Goal: Task Accomplishment & Management: Use online tool/utility

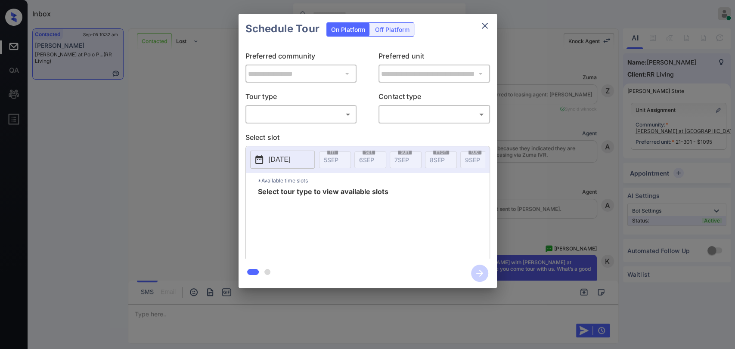
scroll to position [4913, 0]
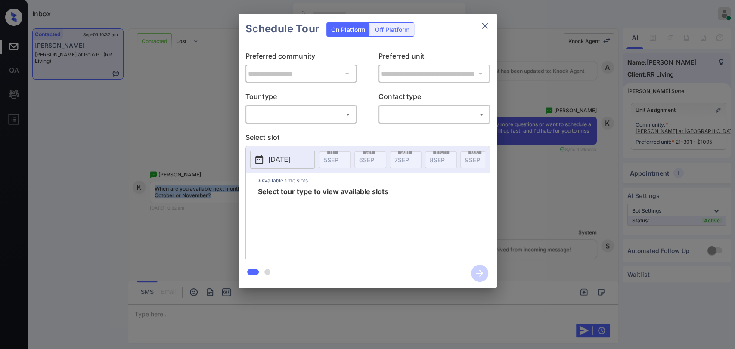
click at [309, 115] on body "Inbox Danielle Dela Cruz Online Set yourself offline Set yourself on break Prof…" at bounding box center [367, 174] width 735 height 349
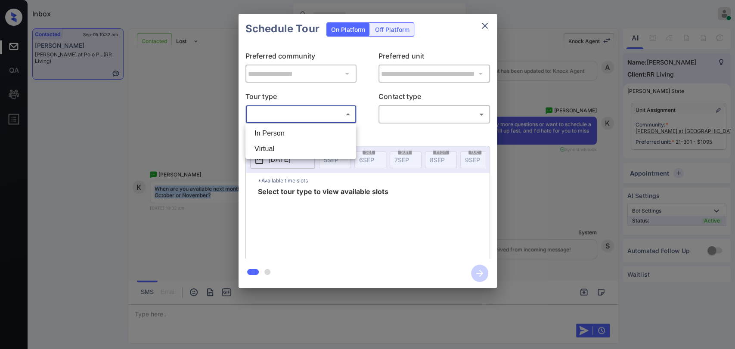
click at [276, 135] on li "In Person" at bounding box center [301, 134] width 106 height 16
type input "********"
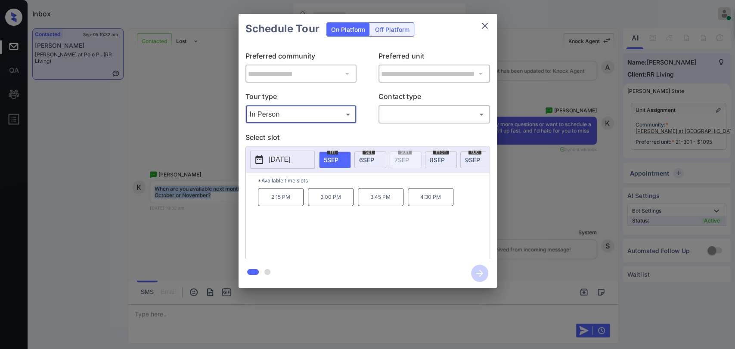
click at [488, 23] on icon "close" at bounding box center [485, 26] width 10 height 10
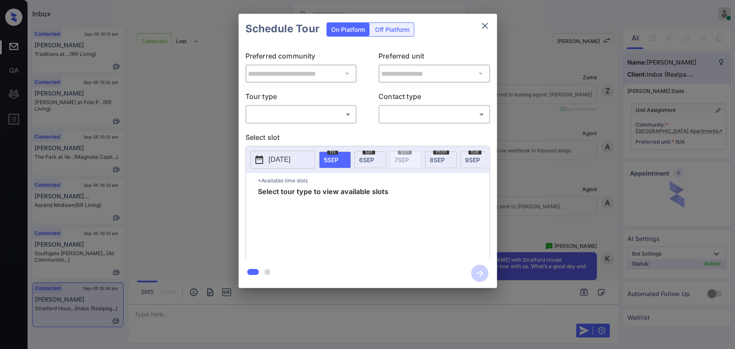
scroll to position [645, 0]
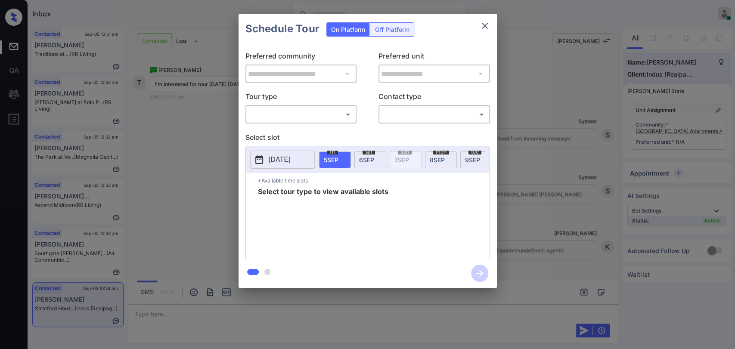
click at [303, 119] on body "Inbox Danielle Dela Cruz Online Set yourself offline Set yourself on break Prof…" at bounding box center [367, 174] width 735 height 349
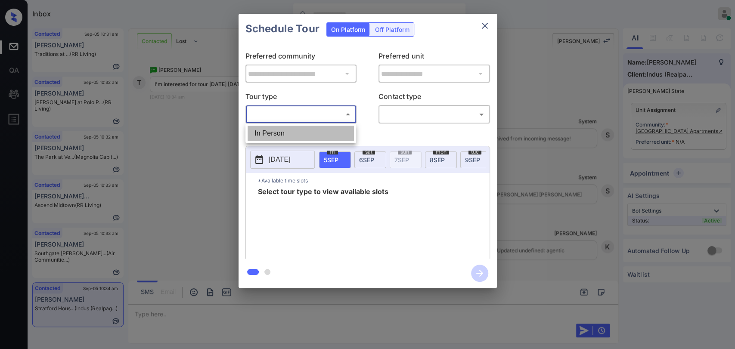
click at [277, 130] on li "In Person" at bounding box center [301, 134] width 106 height 16
type input "********"
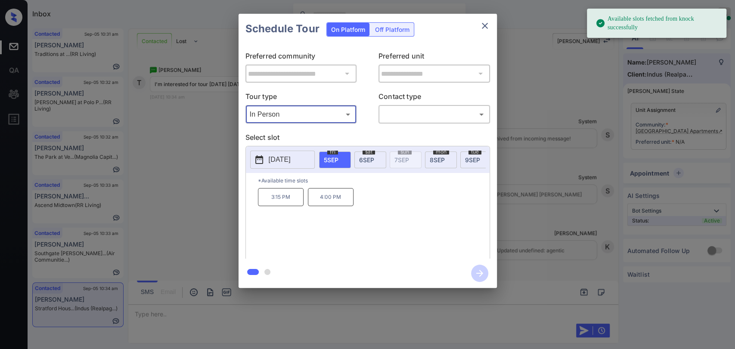
click at [373, 156] on span "6 SEP" at bounding box center [366, 159] width 15 height 7
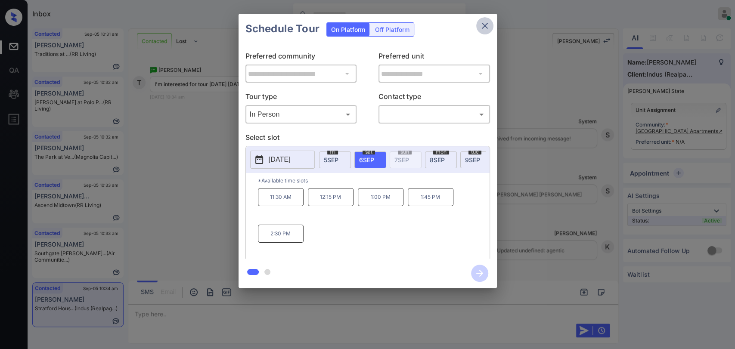
click at [486, 27] on icon "close" at bounding box center [485, 26] width 10 height 10
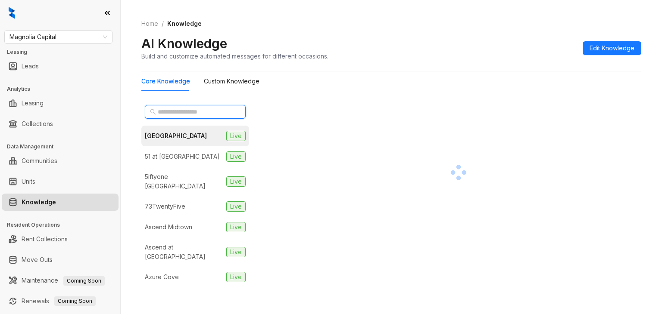
click at [186, 113] on input "text" at bounding box center [196, 111] width 76 height 9
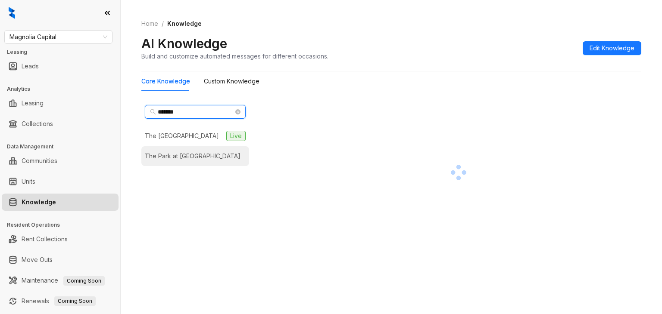
type input "*******"
click at [180, 158] on div "The Park at Aventino" at bounding box center [193, 156] width 96 height 9
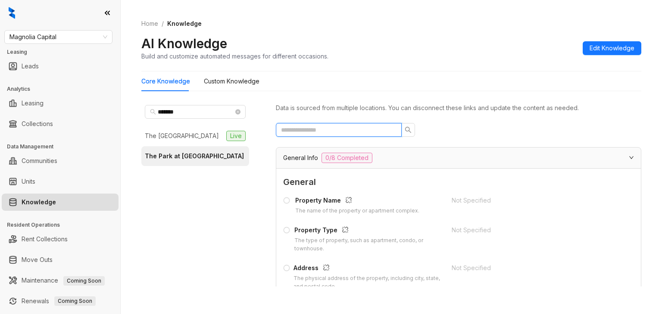
click at [323, 127] on input "text" at bounding box center [335, 129] width 109 height 9
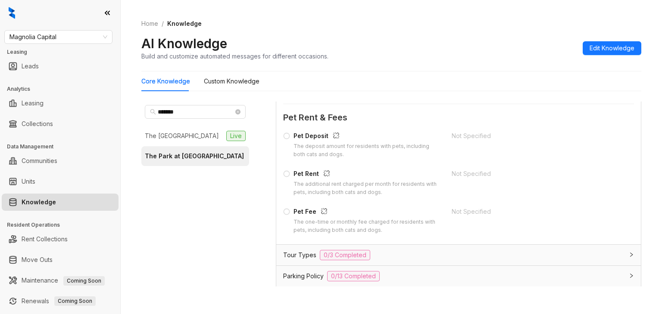
scroll to position [301, 0]
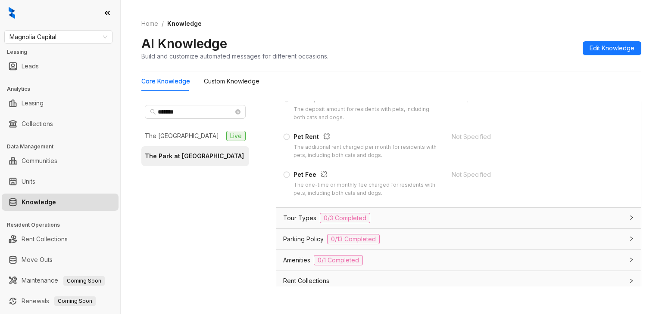
type input "***"
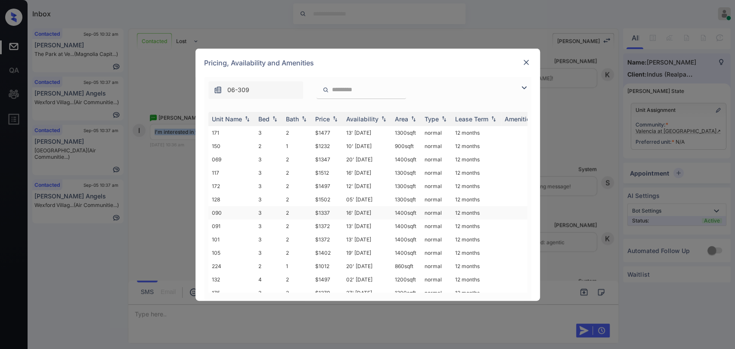
scroll to position [88, 0]
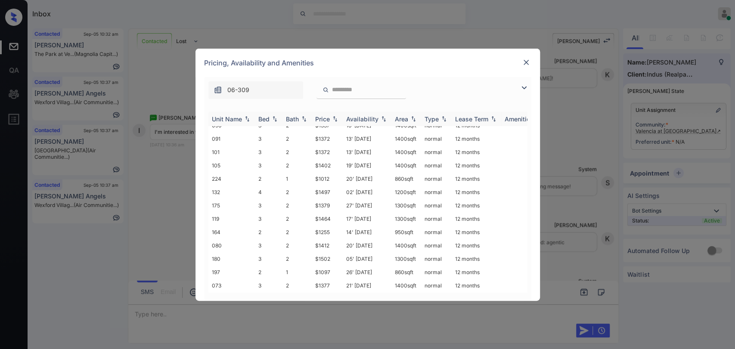
click at [262, 118] on div "Bed" at bounding box center [263, 118] width 11 height 7
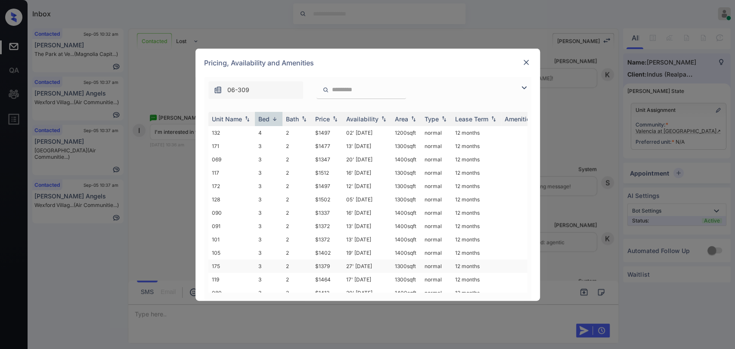
scroll to position [48, 0]
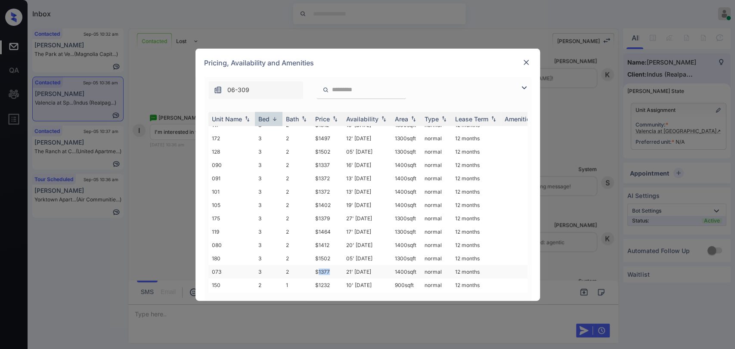
drag, startPoint x: 317, startPoint y: 266, endPoint x: 335, endPoint y: 264, distance: 18.6
click at [335, 265] on td "$1377" at bounding box center [327, 271] width 31 height 13
drag, startPoint x: 314, startPoint y: 159, endPoint x: 330, endPoint y: 160, distance: 16.0
click at [330, 160] on td "$1337" at bounding box center [327, 164] width 31 height 13
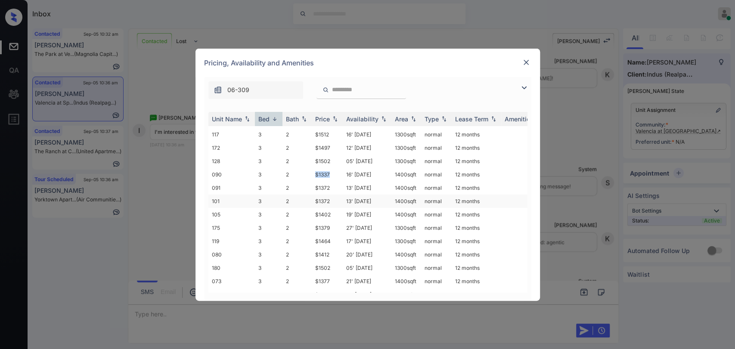
scroll to position [0, 0]
click at [528, 59] on img at bounding box center [526, 62] width 9 height 9
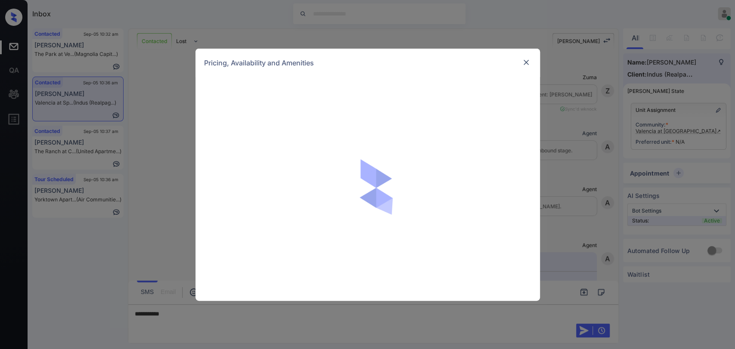
scroll to position [906, 0]
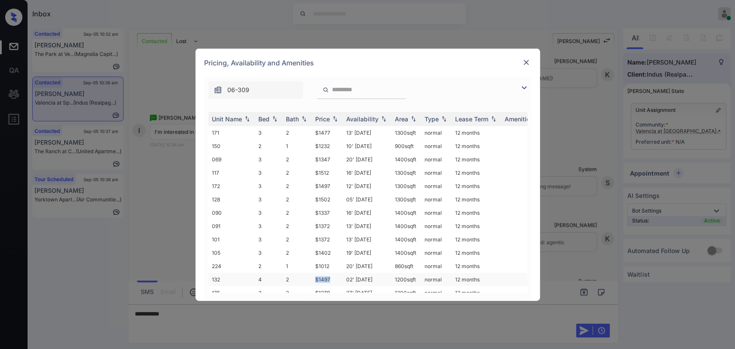
drag, startPoint x: 310, startPoint y: 275, endPoint x: 335, endPoint y: 274, distance: 24.6
click at [335, 274] on tr "132 4 2 $1497 02' [DATE] sqft normal 12 months" at bounding box center [433, 279] width 450 height 13
copy tr "$1497"
click at [526, 62] on img at bounding box center [526, 62] width 9 height 9
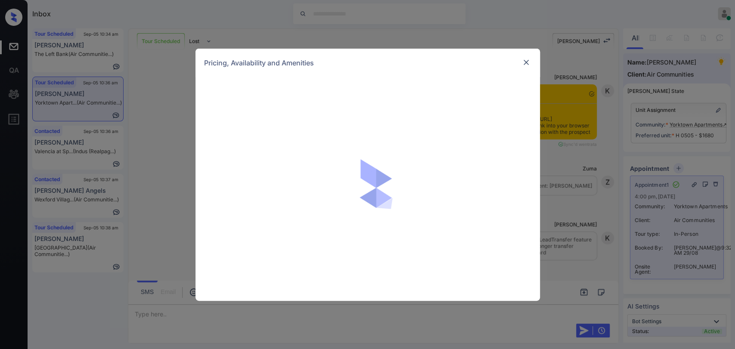
scroll to position [6070, 0]
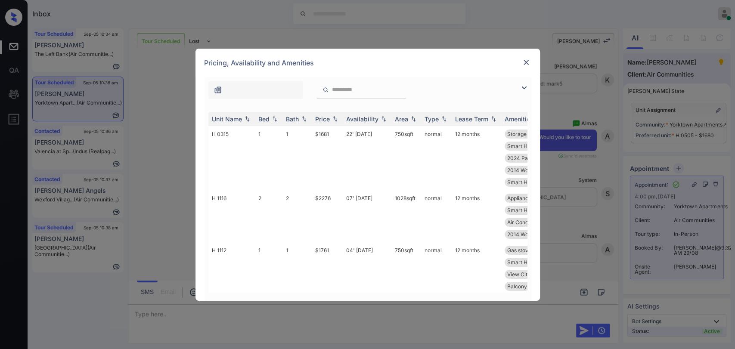
click at [523, 65] on img at bounding box center [526, 62] width 9 height 9
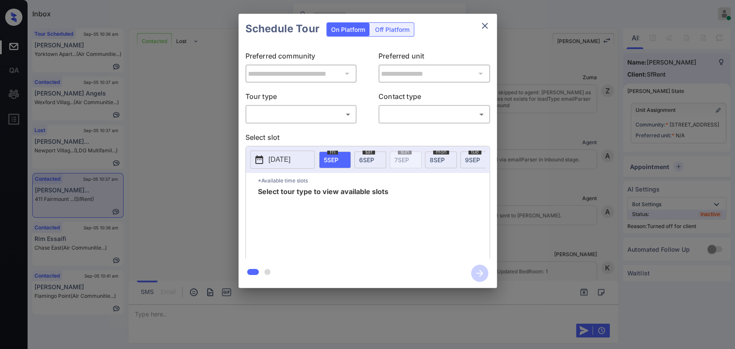
scroll to position [507, 0]
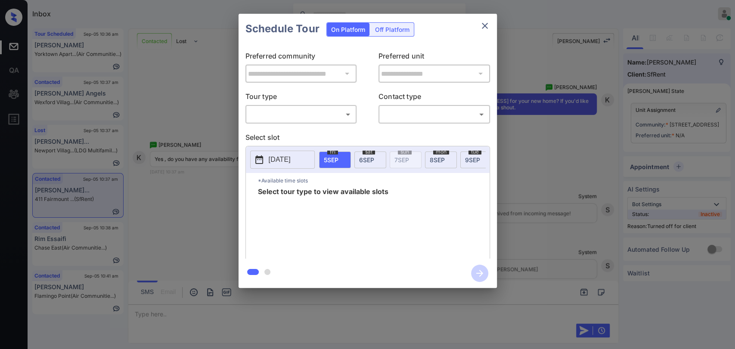
click at [309, 112] on body "Inbox [PERSON_NAME] [PERSON_NAME] Online Set yourself offline Set yourself on b…" at bounding box center [367, 174] width 735 height 349
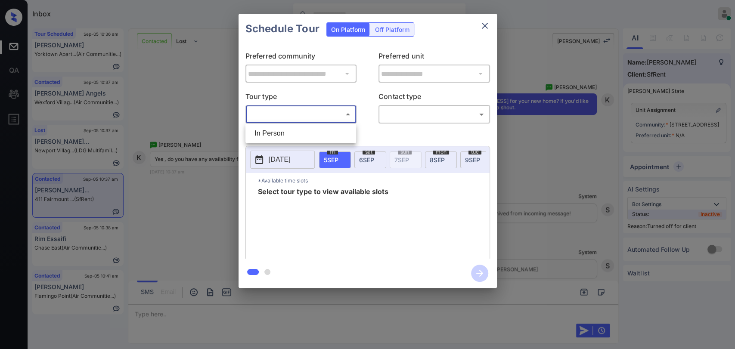
click at [200, 197] on div at bounding box center [367, 174] width 735 height 349
click at [159, 213] on div "**********" at bounding box center [367, 151] width 735 height 302
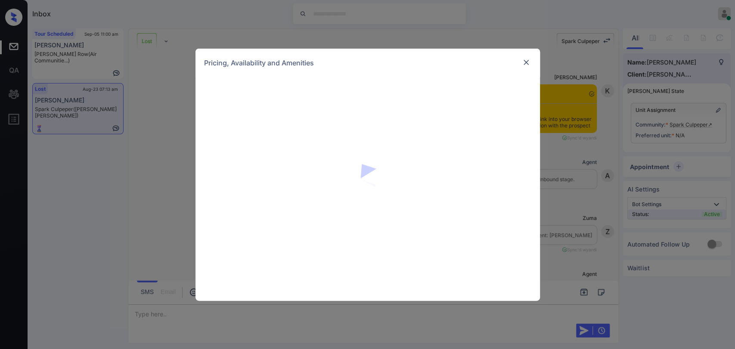
scroll to position [3294, 0]
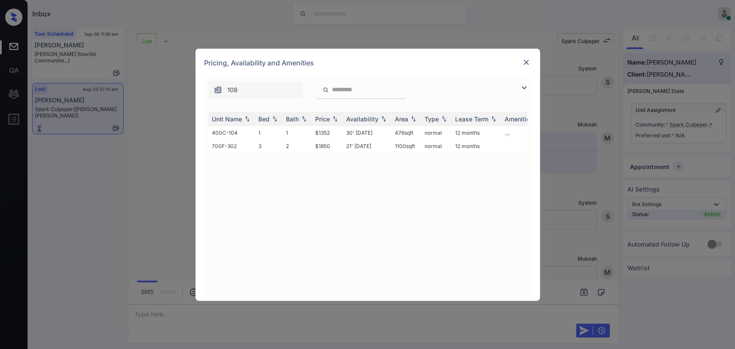
click at [525, 64] on img at bounding box center [526, 62] width 9 height 9
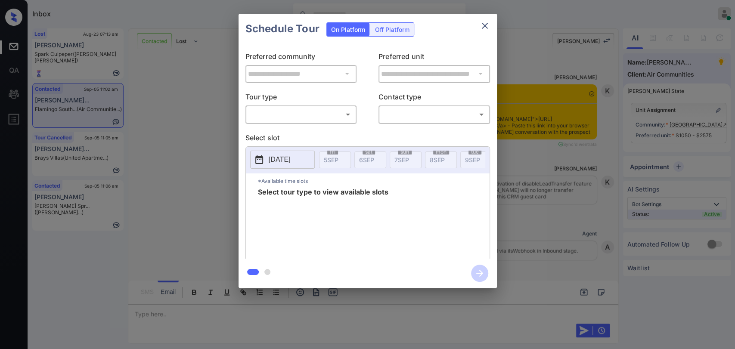
scroll to position [1639, 0]
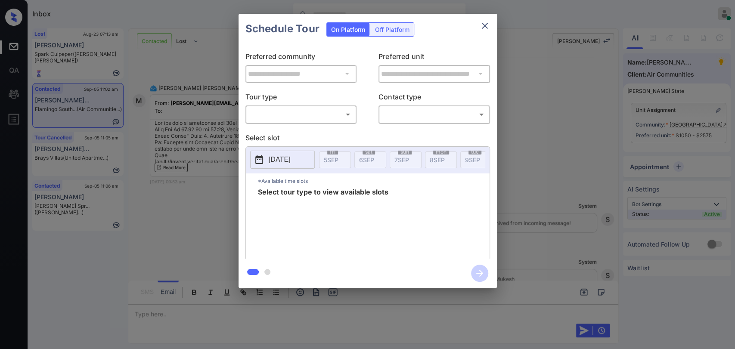
click at [278, 116] on body "Inbox [PERSON_NAME] [PERSON_NAME] Online Set yourself offline Set yourself on b…" at bounding box center [367, 174] width 735 height 349
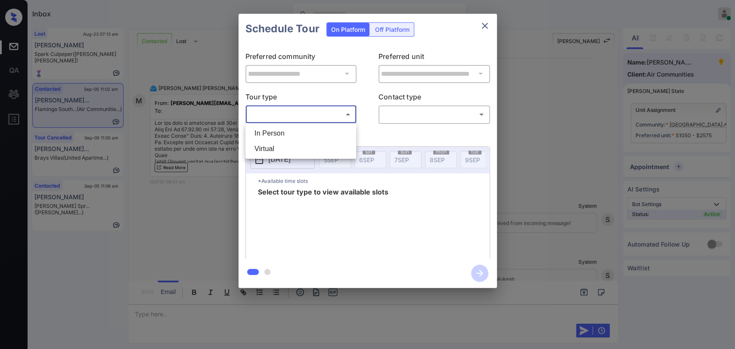
click at [275, 129] on li "In Person" at bounding box center [301, 134] width 106 height 16
type input "********"
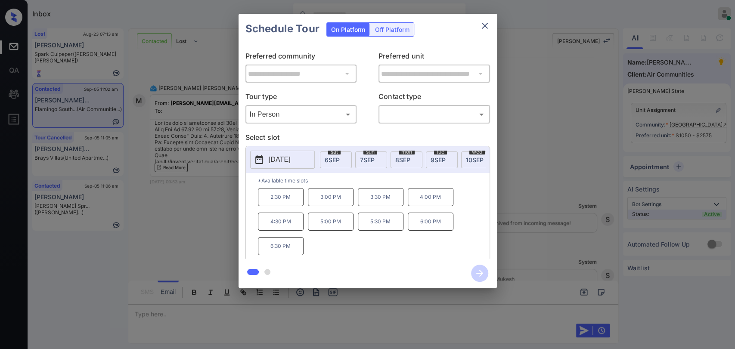
scroll to position [0, 38]
click at [468, 160] on span "10 SEP" at bounding box center [472, 159] width 18 height 7
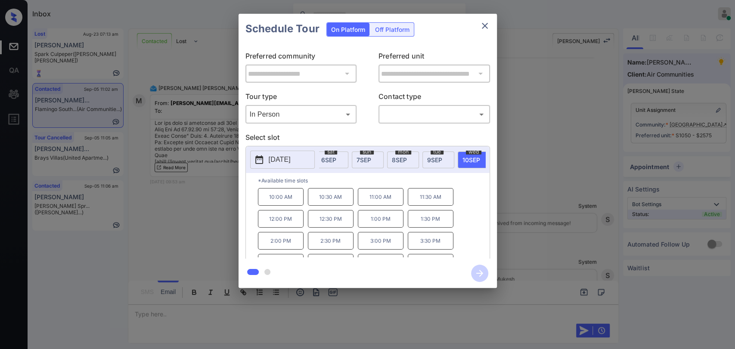
scroll to position [36, 0]
click at [486, 28] on icon "close" at bounding box center [485, 26] width 10 height 10
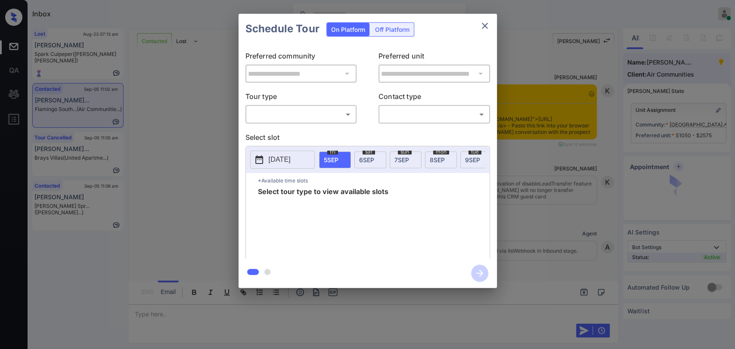
scroll to position [2500, 0]
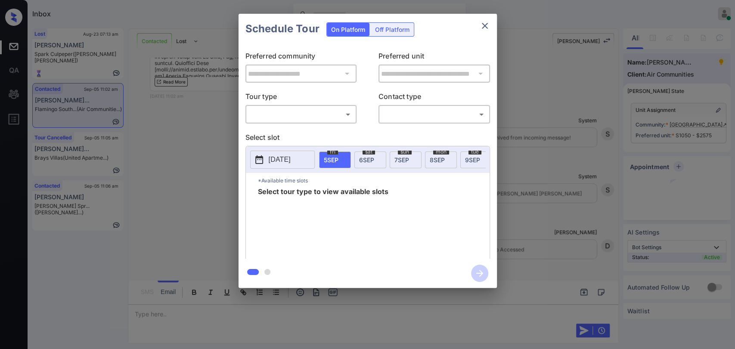
click at [307, 122] on div "​ ​" at bounding box center [301, 114] width 112 height 19
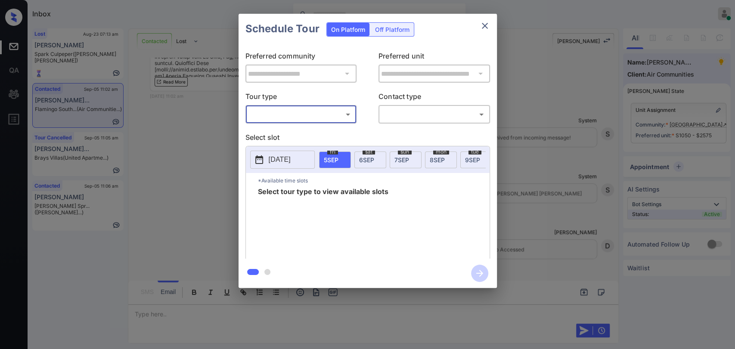
click at [301, 121] on body "Inbox Danielle Dela Cruz Online Set yourself offline Set yourself on break Prof…" at bounding box center [367, 174] width 735 height 349
click at [274, 136] on li "In Person" at bounding box center [301, 134] width 106 height 16
type input "********"
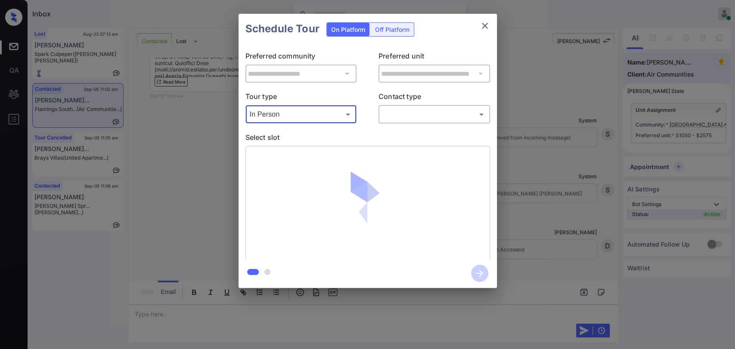
click at [409, 113] on body "Inbox Danielle Dela Cruz Online Set yourself offline Set yourself on break Prof…" at bounding box center [367, 174] width 735 height 349
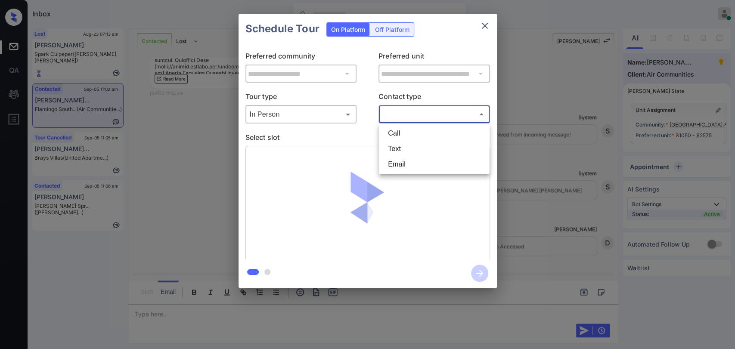
click at [402, 148] on li "Text" at bounding box center [434, 149] width 106 height 16
type input "****"
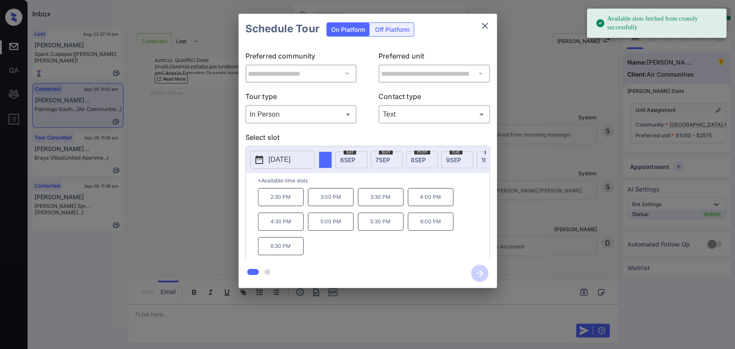
scroll to position [0, 38]
click at [475, 162] on span "10 SEP" at bounding box center [472, 159] width 18 height 7
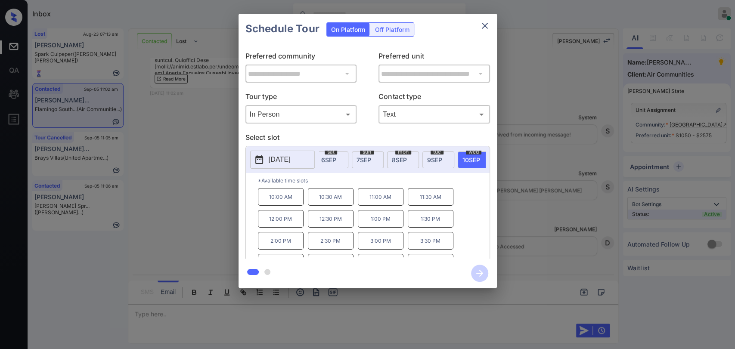
scroll to position [36, 0]
click at [280, 233] on p "4:00 PM" at bounding box center [281, 227] width 46 height 18
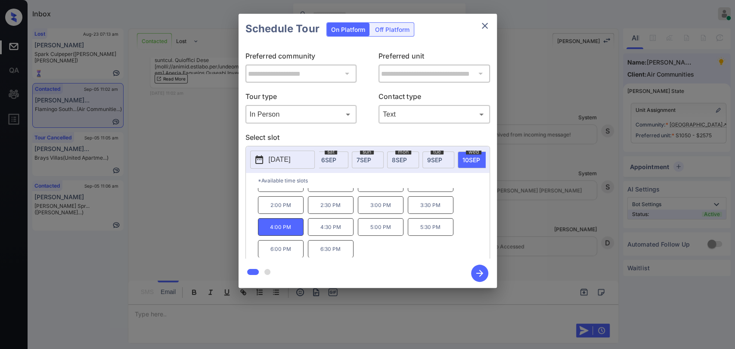
click at [478, 268] on icon "button" at bounding box center [479, 273] width 17 height 17
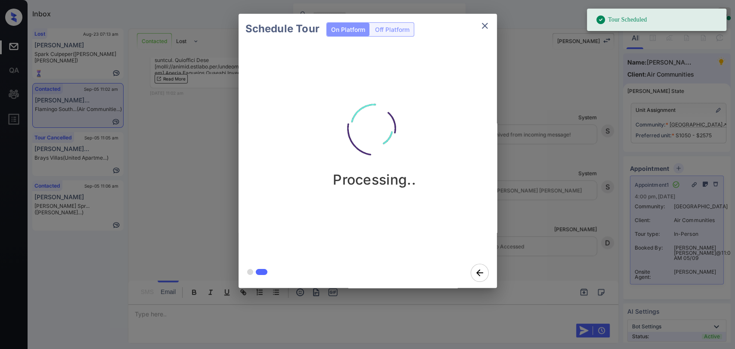
click at [488, 26] on icon "close" at bounding box center [485, 26] width 10 height 10
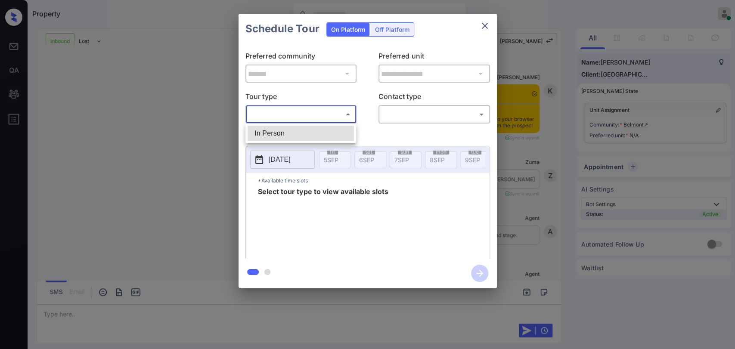
scroll to position [332, 0]
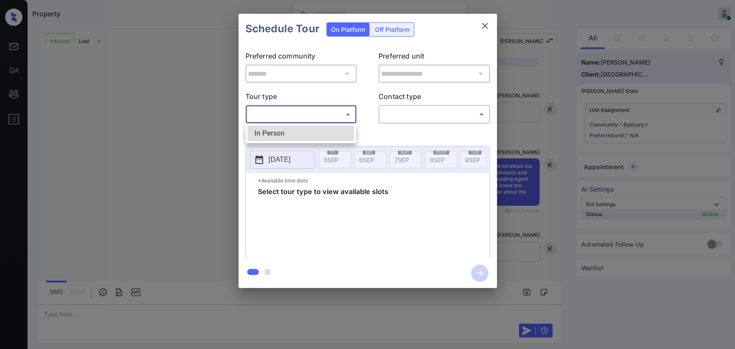
click at [276, 133] on li "In Person" at bounding box center [301, 134] width 106 height 16
type input "********"
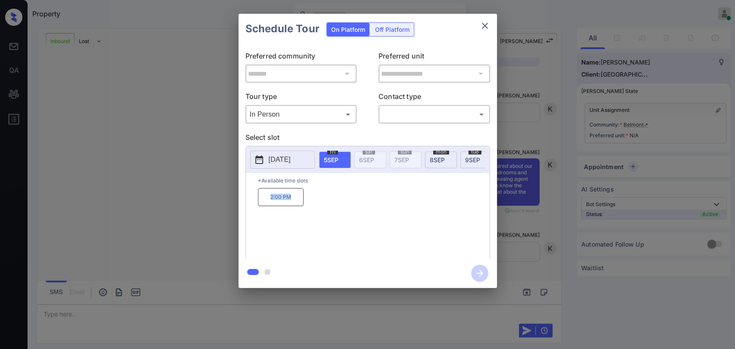
drag, startPoint x: 291, startPoint y: 202, endPoint x: 300, endPoint y: 202, distance: 9.0
click at [300, 202] on p "2:00 PM" at bounding box center [281, 197] width 46 height 18
copy p "2:00 PM"
click at [388, 222] on div "2:00 PM" at bounding box center [374, 222] width 232 height 69
drag, startPoint x: 267, startPoint y: 203, endPoint x: 303, endPoint y: 203, distance: 36.2
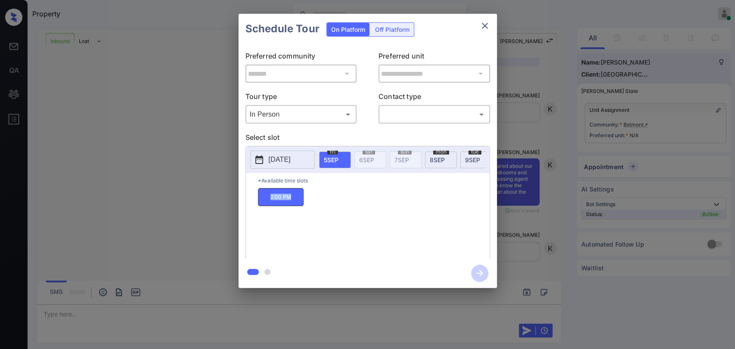
click at [303, 203] on div "2:00 PM" at bounding box center [374, 222] width 232 height 69
copy p "2:00 PM"
click at [489, 28] on icon "close" at bounding box center [485, 26] width 10 height 10
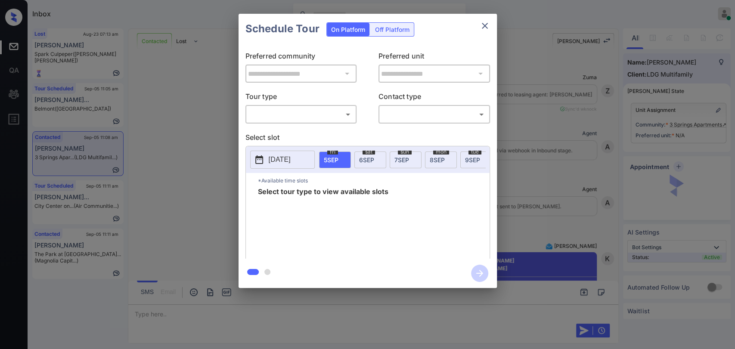
scroll to position [485, 0]
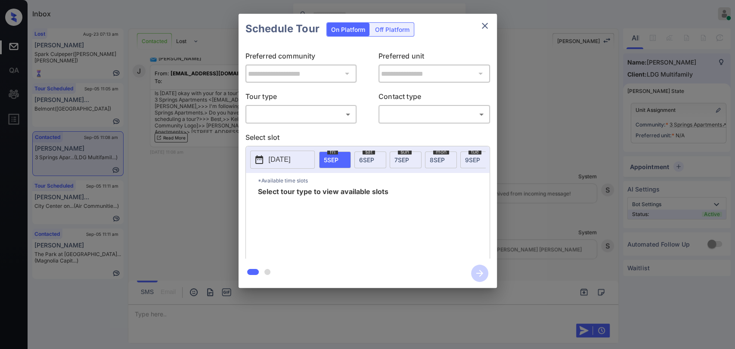
click at [281, 121] on div "​ ​" at bounding box center [301, 114] width 112 height 19
click at [280, 120] on body "Inbox Danielle Dela Cruz Online Set yourself offline Set yourself on break Prof…" at bounding box center [367, 174] width 735 height 349
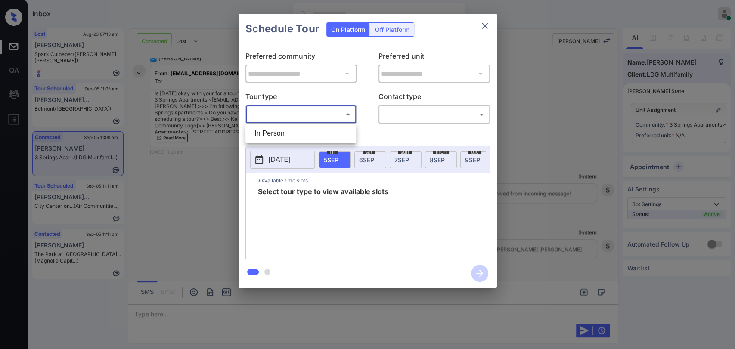
click at [274, 137] on li "In Person" at bounding box center [301, 134] width 106 height 16
type input "********"
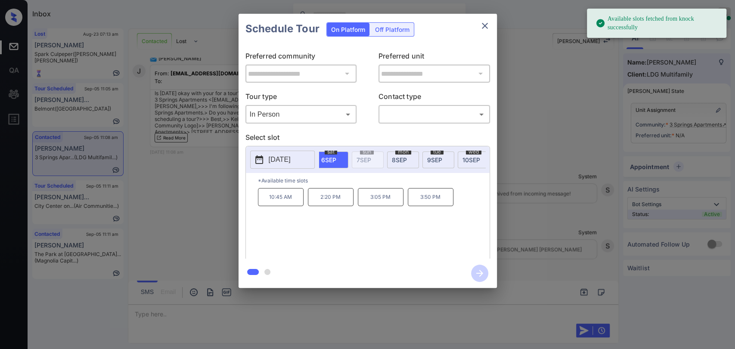
scroll to position [0, 57]
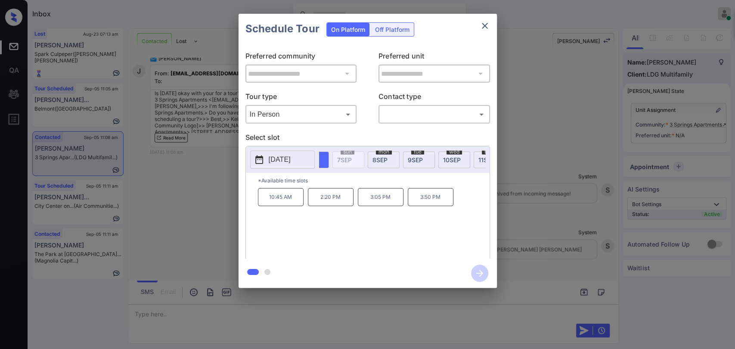
click at [455, 158] on span "10 SEP" at bounding box center [452, 159] width 18 height 7
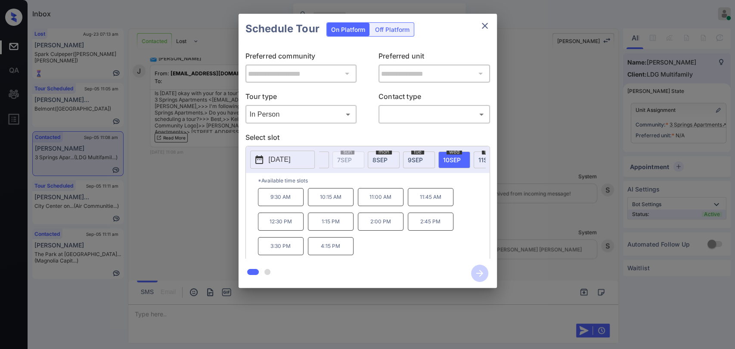
click at [191, 193] on div "**********" at bounding box center [367, 151] width 735 height 302
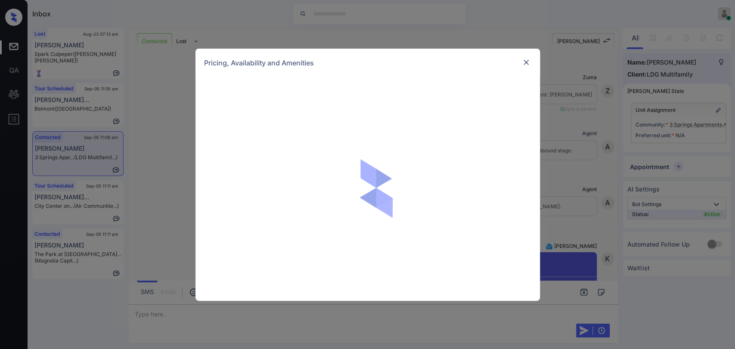
scroll to position [485, 0]
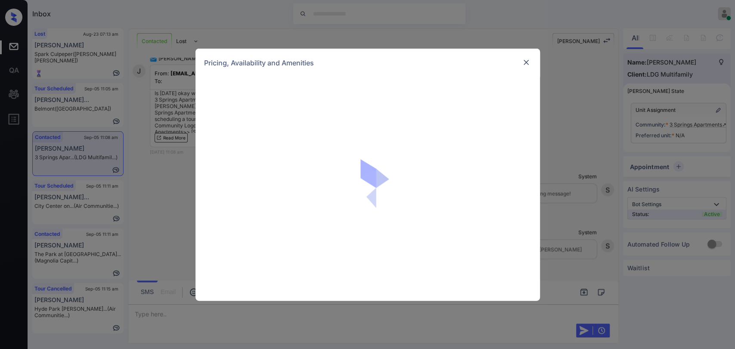
click at [526, 63] on img at bounding box center [526, 62] width 9 height 9
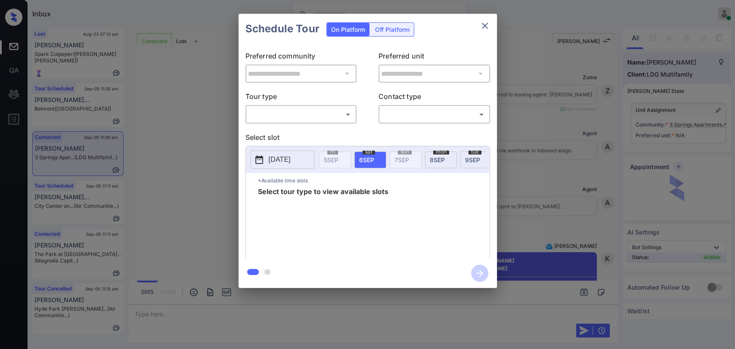
scroll to position [485, 0]
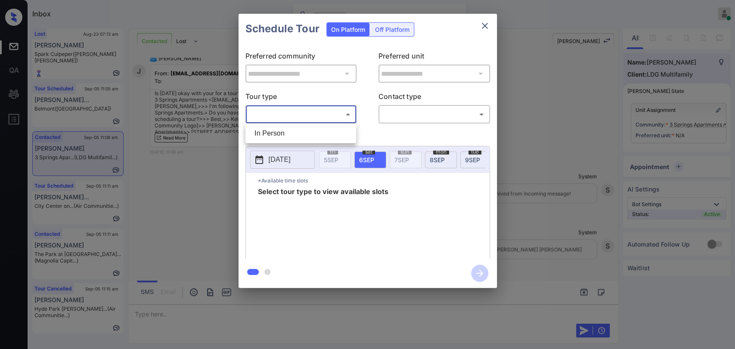
click at [299, 111] on body "Inbox Danielle Dela Cruz Online Set yourself offline Set yourself on break Prof…" at bounding box center [367, 174] width 735 height 349
click at [279, 130] on li "In Person" at bounding box center [301, 134] width 106 height 16
type input "********"
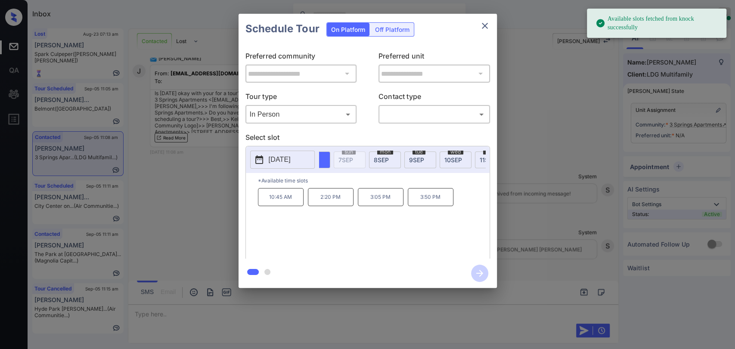
scroll to position [0, 57]
click at [453, 162] on span "10 SEP" at bounding box center [452, 159] width 18 height 7
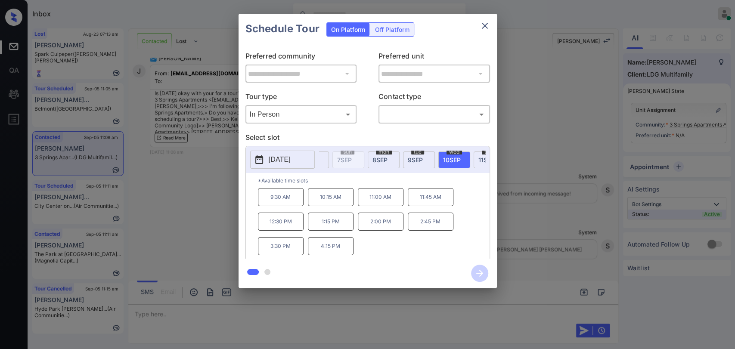
click at [486, 22] on icon "close" at bounding box center [485, 26] width 10 height 10
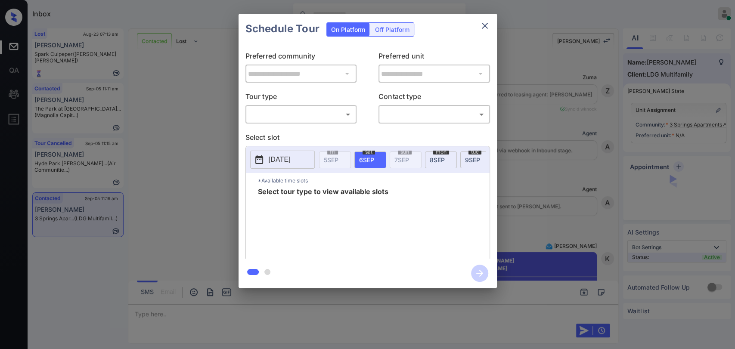
click at [308, 101] on p "Tour type" at bounding box center [301, 98] width 112 height 14
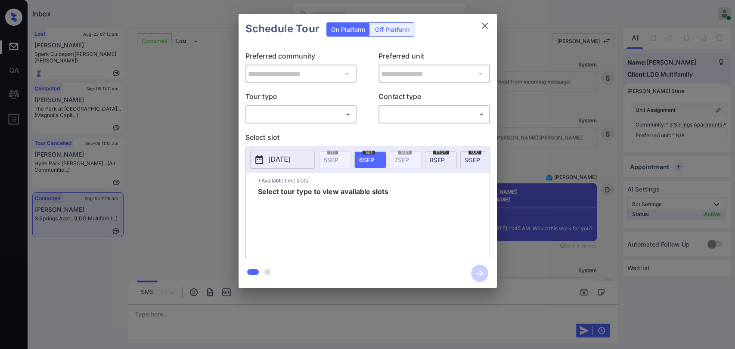
click at [297, 114] on body "Inbox [PERSON_NAME] [PERSON_NAME] Online Set yourself offline Set yourself on b…" at bounding box center [367, 174] width 735 height 349
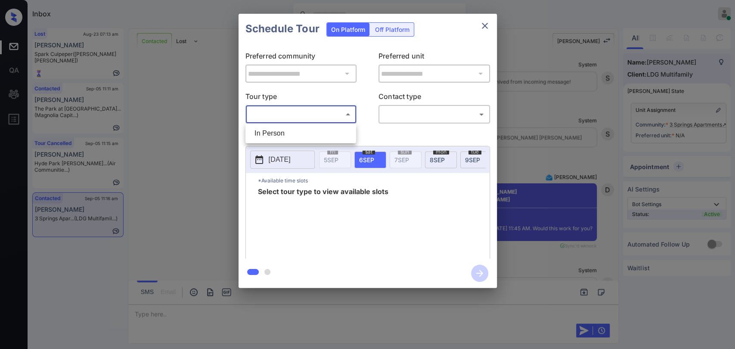
click at [486, 26] on div at bounding box center [367, 174] width 735 height 349
click at [487, 24] on button "close" at bounding box center [484, 25] width 17 height 17
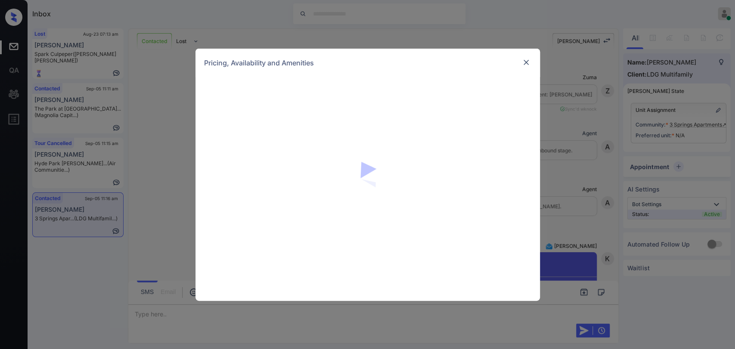
scroll to position [587, 0]
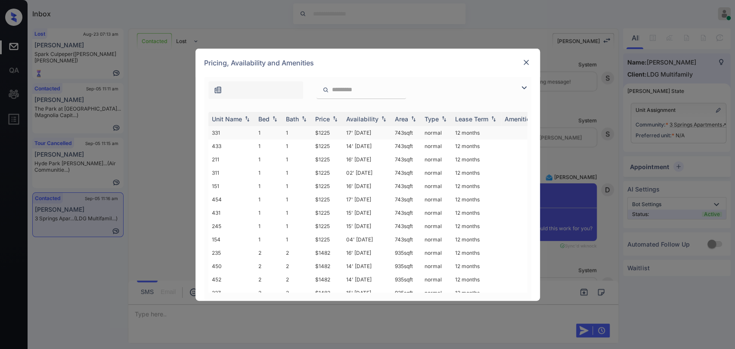
click at [242, 132] on td "331" at bounding box center [231, 132] width 47 height 13
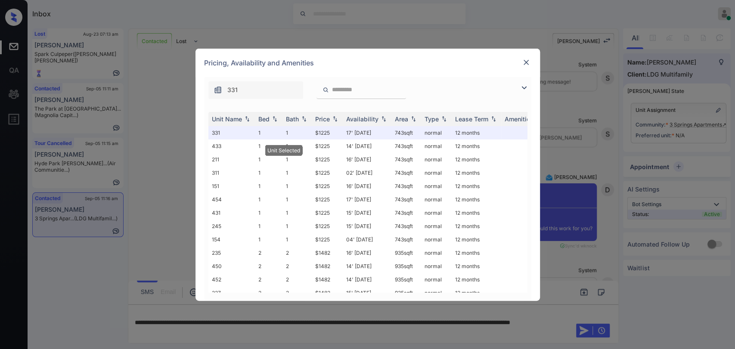
click at [522, 61] on img at bounding box center [526, 62] width 9 height 9
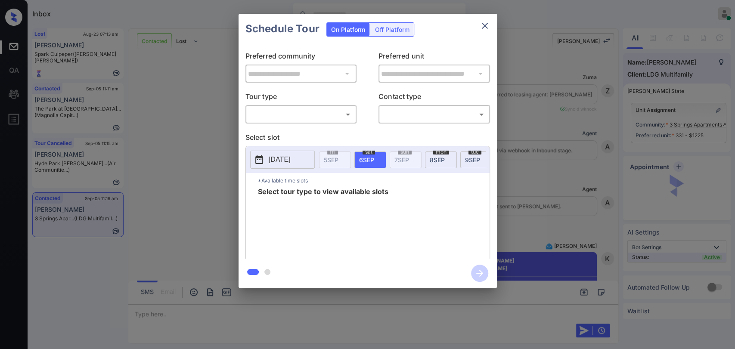
scroll to position [587, 0]
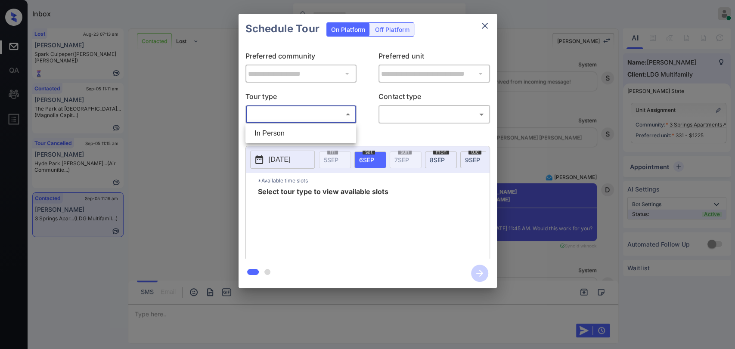
click at [289, 110] on body "Inbox [PERSON_NAME] [PERSON_NAME] Online Set yourself offline Set yourself on b…" at bounding box center [367, 174] width 735 height 349
click at [275, 133] on li "In Person" at bounding box center [301, 134] width 106 height 16
type input "********"
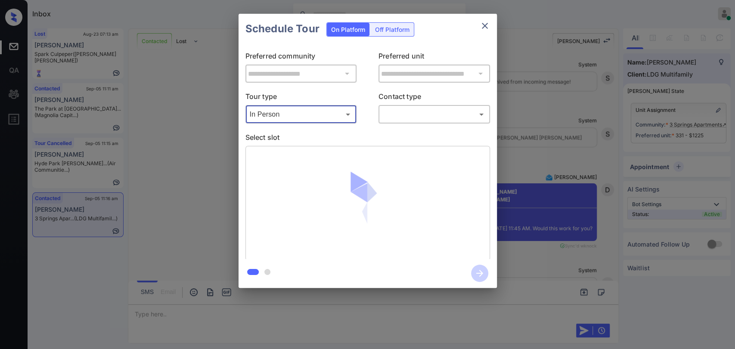
click at [419, 111] on div at bounding box center [367, 174] width 735 height 349
click at [415, 111] on body "Inbox Danielle Dela Cruz Online Set yourself offline Set yourself on break Prof…" at bounding box center [367, 174] width 735 height 349
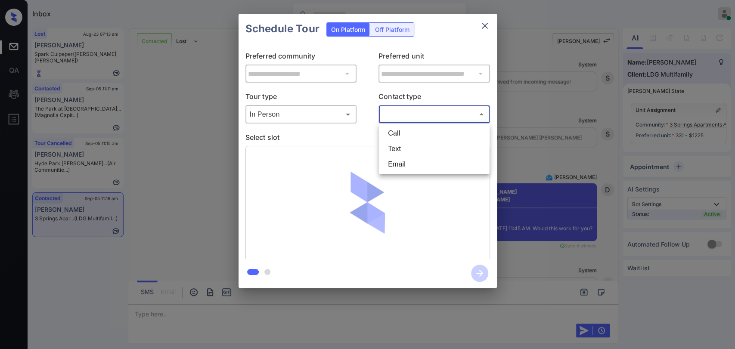
click at [399, 145] on li "Text" at bounding box center [434, 149] width 106 height 16
type input "****"
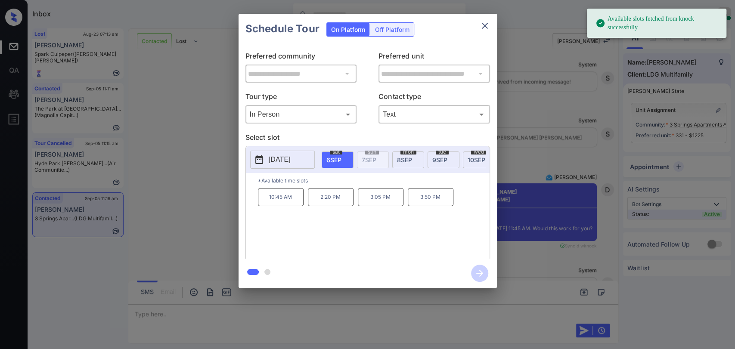
scroll to position [0, 38]
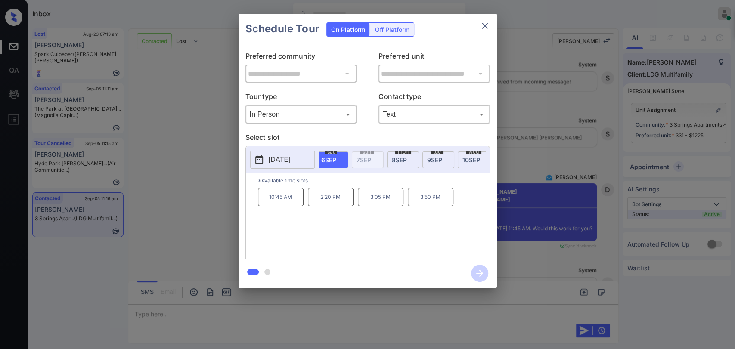
click at [471, 159] on span "10 SEP" at bounding box center [472, 159] width 18 height 7
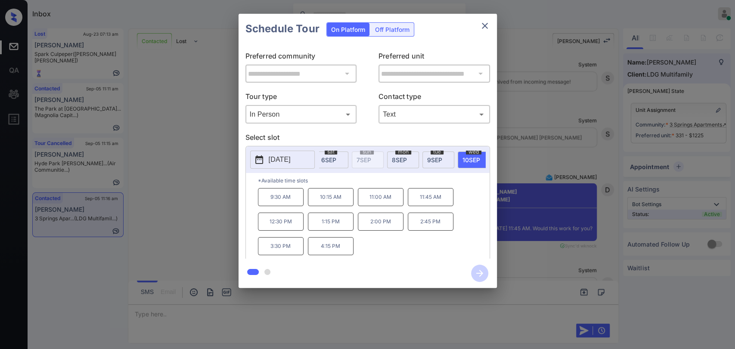
click at [425, 205] on p "11:45 AM" at bounding box center [431, 197] width 46 height 18
click at [482, 273] on icon "button" at bounding box center [479, 273] width 17 height 17
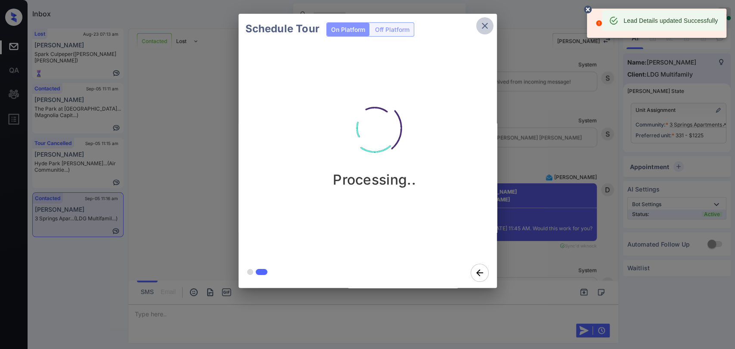
click at [484, 25] on icon "close" at bounding box center [485, 26] width 6 height 6
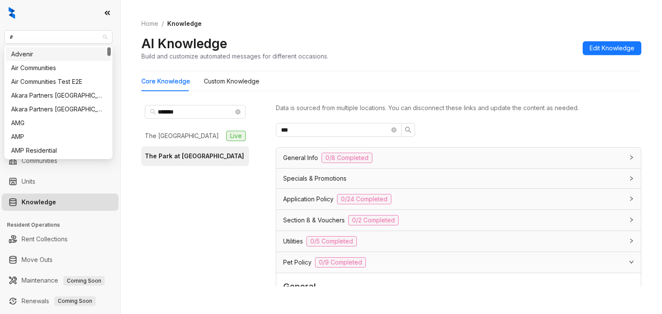
type input "**"
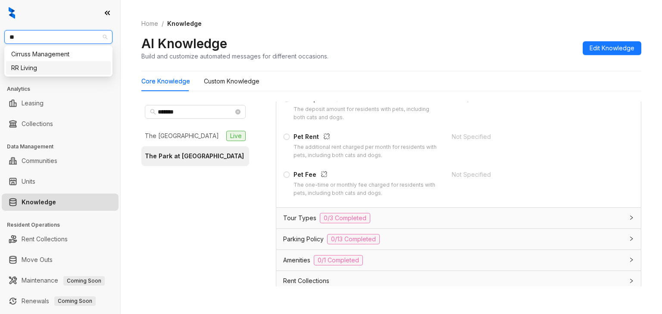
click at [25, 70] on div "RR Living" at bounding box center [58, 67] width 94 height 9
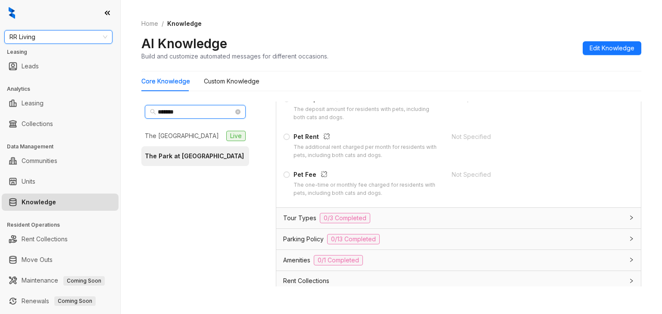
click at [178, 111] on input "*******" at bounding box center [196, 111] width 76 height 9
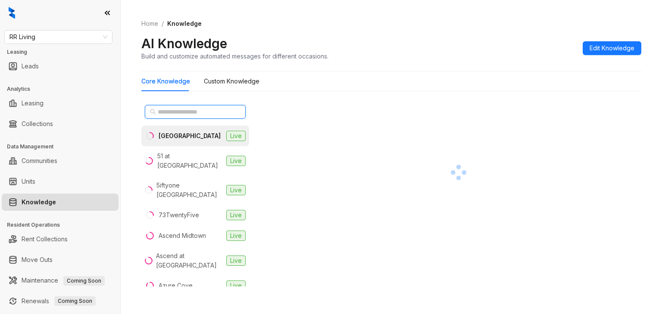
click at [172, 114] on input "text" at bounding box center [196, 111] width 76 height 9
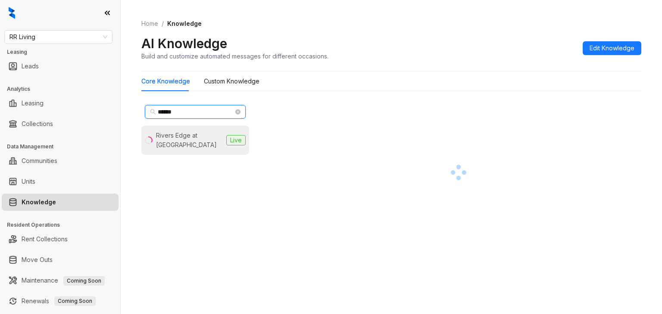
type input "******"
click at [182, 136] on div "Rivers Edge at [GEOGRAPHIC_DATA]" at bounding box center [189, 140] width 67 height 19
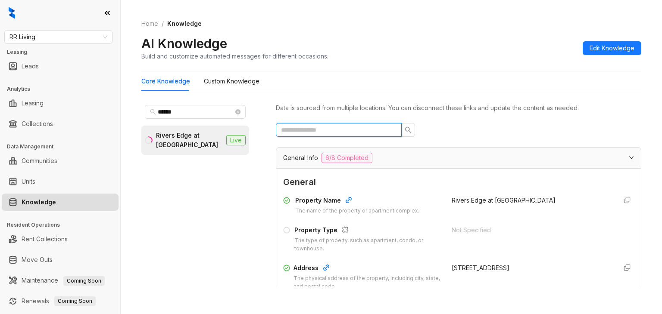
click at [326, 130] on input "text" at bounding box center [335, 129] width 109 height 9
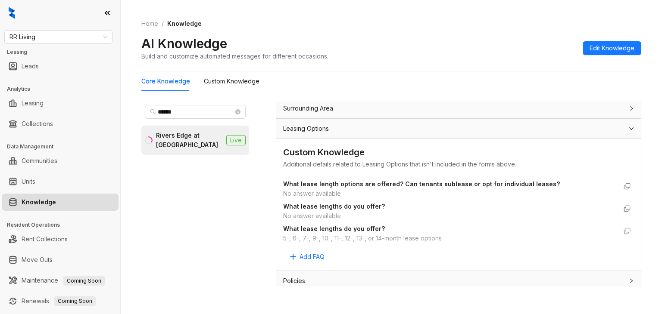
scroll to position [317, 0]
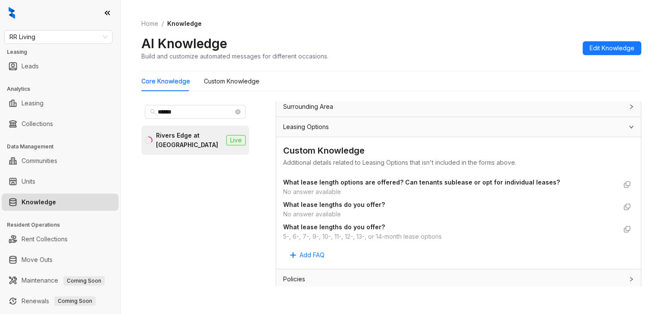
type input "***"
click at [289, 233] on div "5-, 6-, 7-, 9-, 10-, 11-, 12-, 13-, or 14-month lease options" at bounding box center [449, 236] width 333 height 9
copy div "5-, 6-, 7-, 9-, 10-, 11-, 12-, 13-, or 14-month lease options Add FAQ"
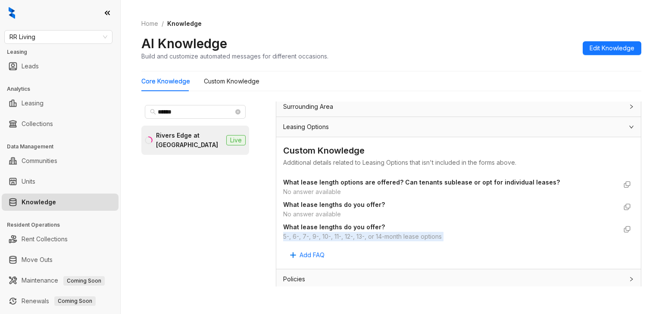
click at [463, 235] on div "5-, 6-, 7-, 9-, 10-, 11-, 12-, 13-, or 14-month lease options" at bounding box center [449, 236] width 333 height 9
click at [61, 37] on span "RR Living" at bounding box center [58, 37] width 98 height 13
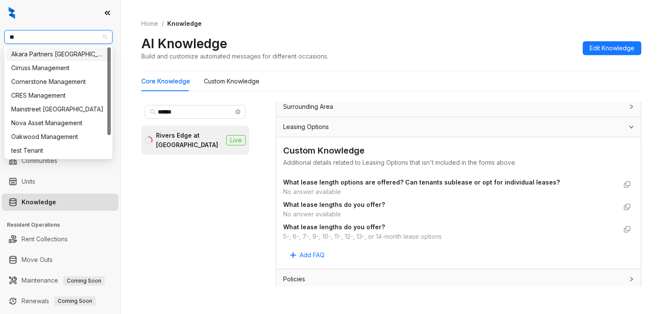
type input "*"
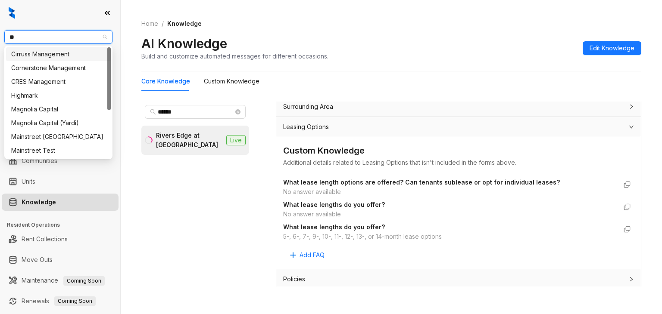
type input "***"
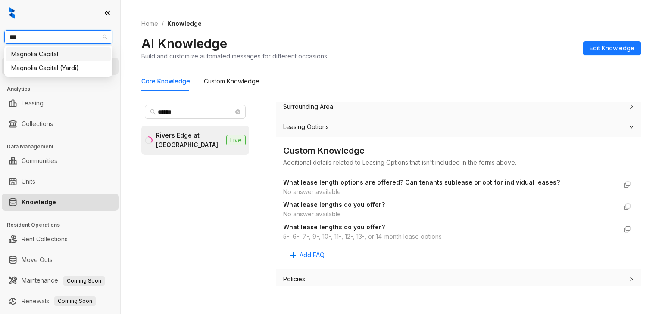
click at [35, 57] on div "Magnolia Capital" at bounding box center [58, 54] width 94 height 9
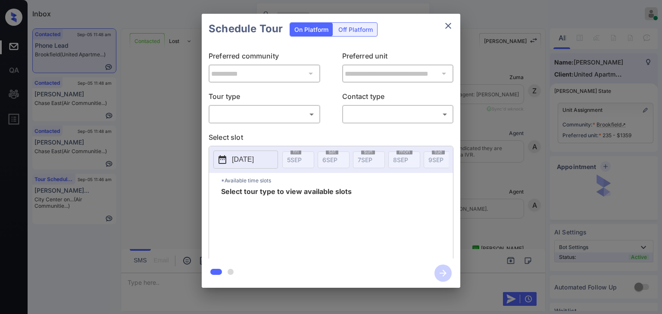
scroll to position [2368, 0]
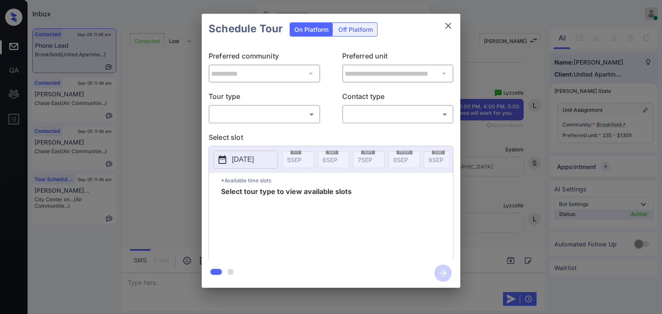
click at [273, 113] on body "Inbox Danielle Dela Cruz Online Set yourself offline Set yourself on break Prof…" at bounding box center [331, 157] width 662 height 314
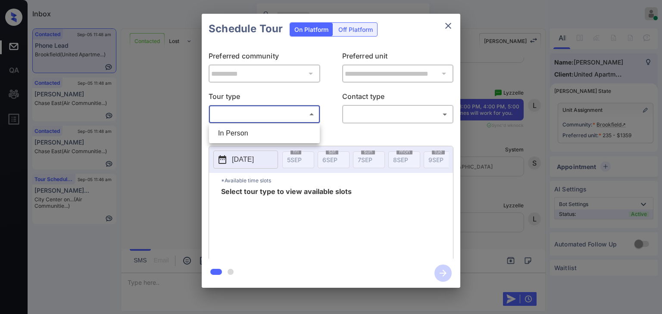
click at [233, 133] on li "In Person" at bounding box center [264, 134] width 106 height 16
type input "********"
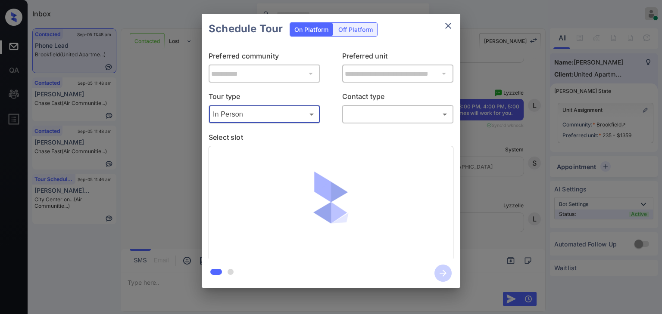
click at [444, 28] on icon "close" at bounding box center [448, 26] width 10 height 10
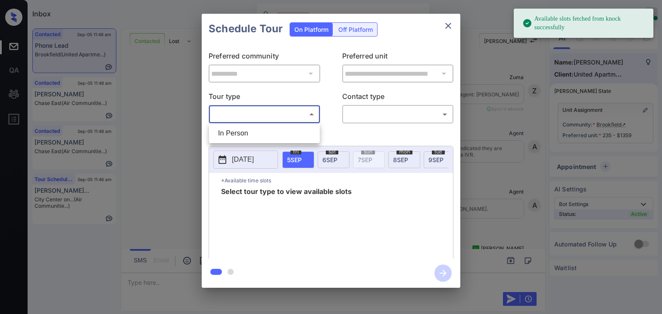
scroll to position [2454, 0]
click at [232, 136] on li "In Person" at bounding box center [264, 134] width 106 height 16
type input "********"
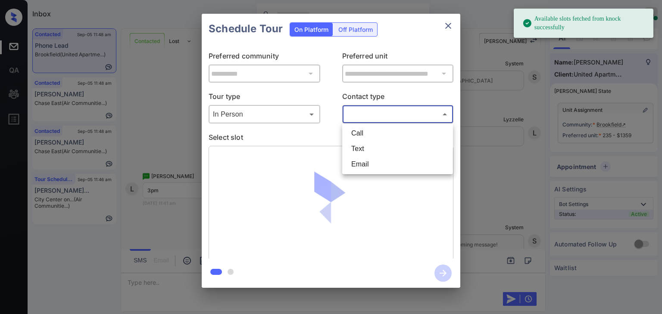
click at [368, 113] on body "Available slots fetched from knock successfully Inbox [PERSON_NAME] [PERSON_NAM…" at bounding box center [331, 157] width 662 height 314
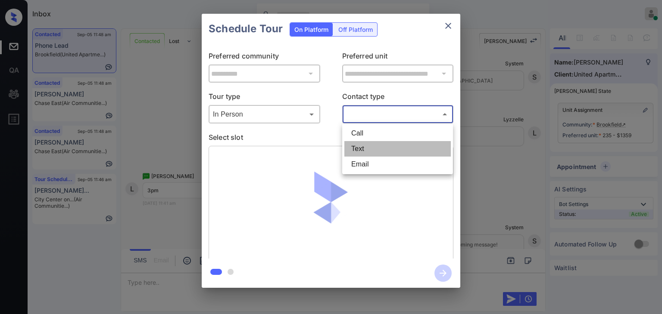
click at [357, 151] on li "Text" at bounding box center [397, 149] width 106 height 16
type input "****"
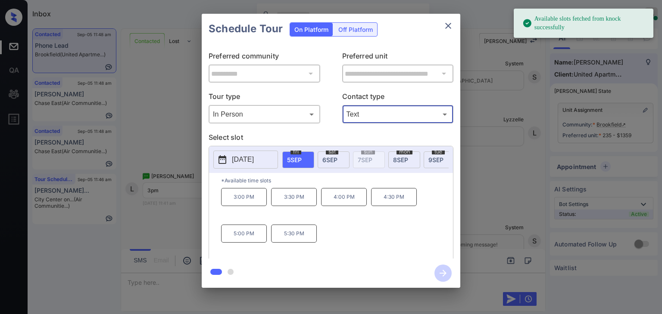
click at [249, 201] on p "3:00 PM" at bounding box center [244, 197] width 46 height 18
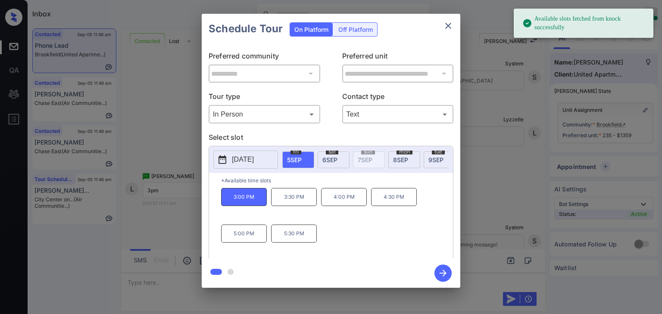
click at [442, 269] on icon "button" at bounding box center [442, 273] width 17 height 17
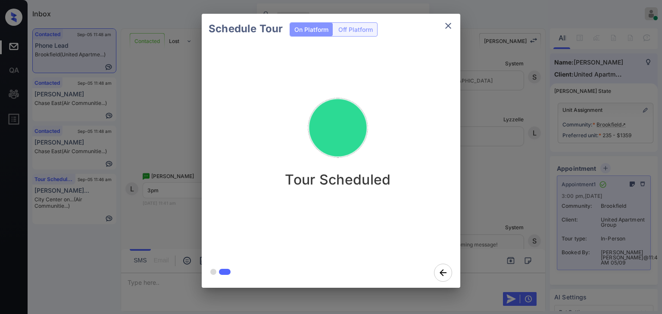
click at [447, 22] on icon "close" at bounding box center [448, 26] width 10 height 10
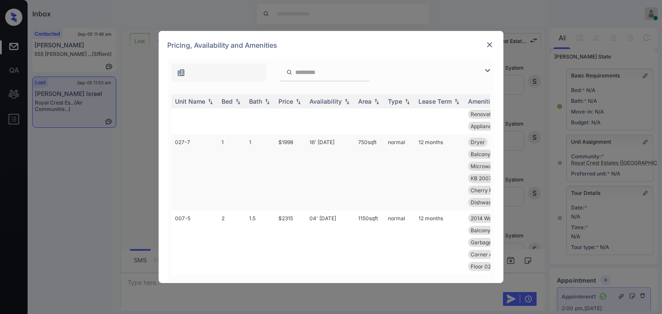
scroll to position [971, 0]
click at [227, 105] on div "Bed" at bounding box center [226, 101] width 11 height 7
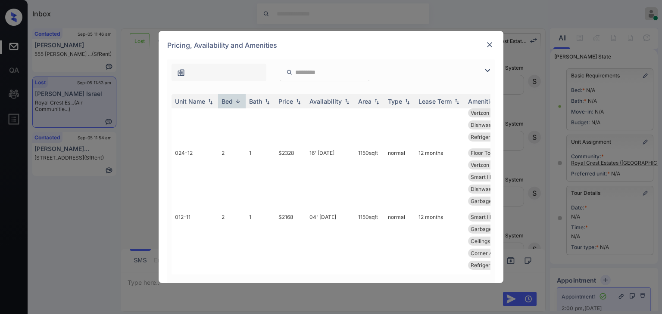
scroll to position [0, 0]
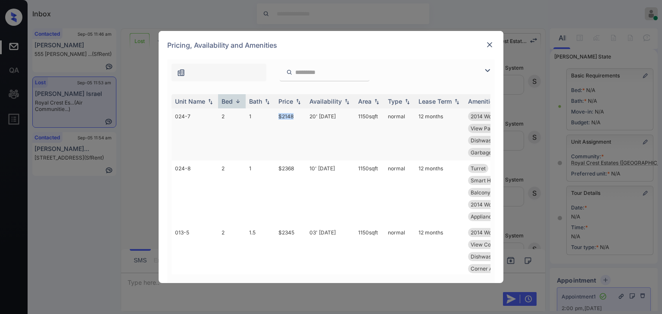
drag, startPoint x: 281, startPoint y: 114, endPoint x: 298, endPoint y: 115, distance: 17.7
click at [298, 115] on tr "024-7 2 1 $2148 20' Aug 25 1150 sqft normal 12 months 2014 Wood Floor... Verizo…" at bounding box center [396, 135] width 450 height 52
copy tr "$2148"
click at [485, 47] on img at bounding box center [489, 44] width 9 height 9
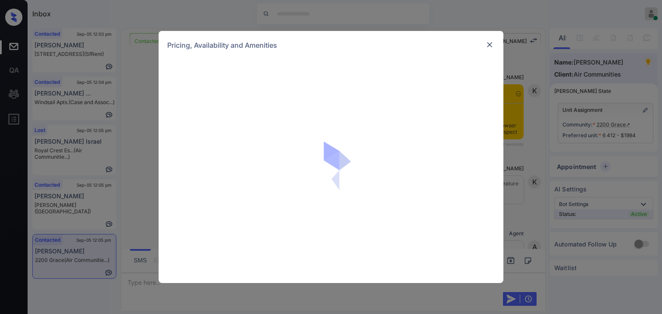
scroll to position [871, 0]
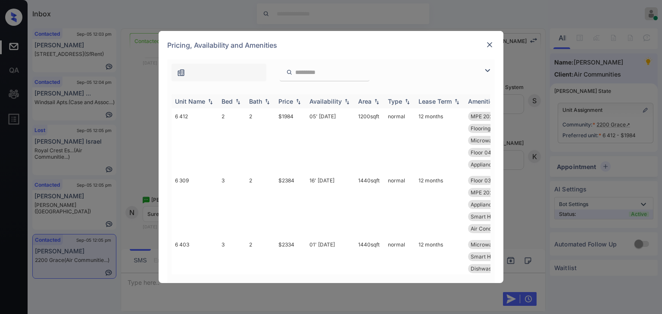
click at [231, 102] on div "Bed" at bounding box center [226, 101] width 11 height 7
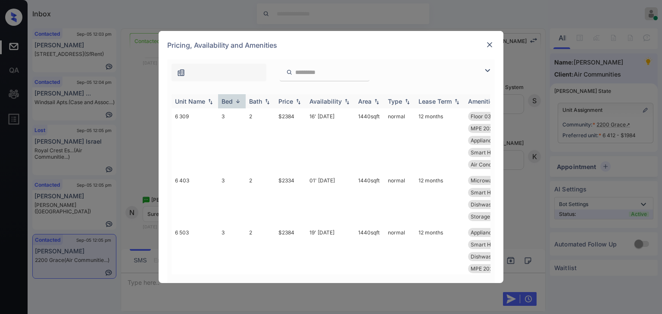
click at [231, 102] on div "Bed" at bounding box center [226, 101] width 11 height 7
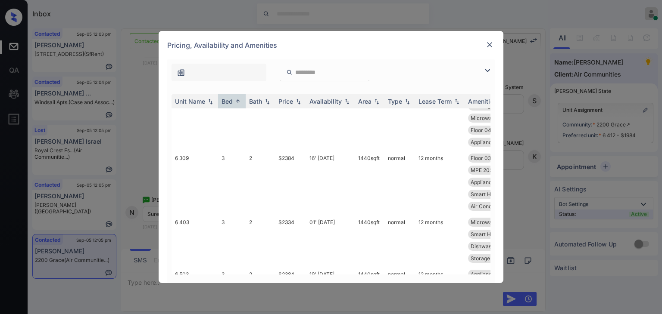
scroll to position [0, 0]
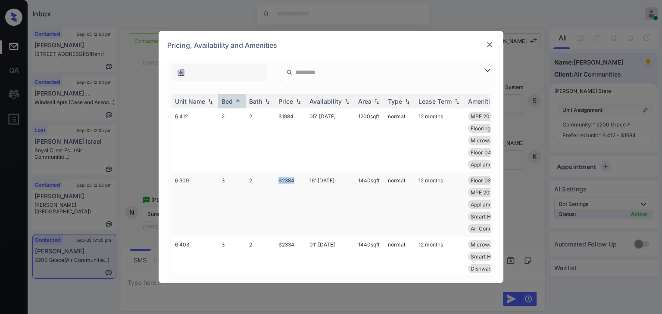
click at [299, 180] on tr "6 309 3 2 $2384 16' May 25 1440 sqft normal 12 months Floor 03 Microwave Dishwa…" at bounding box center [396, 205] width 450 height 64
copy tr "$2384"
drag, startPoint x: 274, startPoint y: 117, endPoint x: 294, endPoint y: 117, distance: 19.8
click at [294, 117] on tr "6 412 2 2 $1984 05' Oct 25 1200 sqft normal 12 months MPE 2025 Common... Refrig…" at bounding box center [396, 141] width 450 height 64
copy tr "$1984"
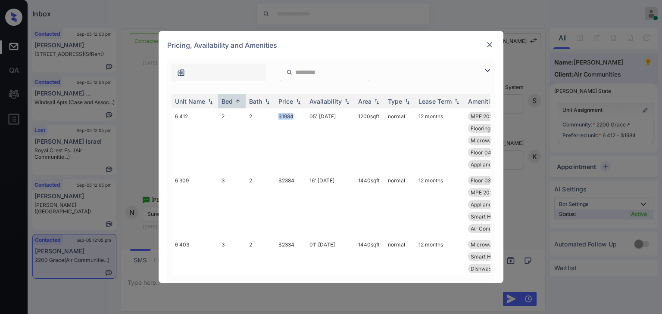
click at [488, 43] on img at bounding box center [489, 44] width 9 height 9
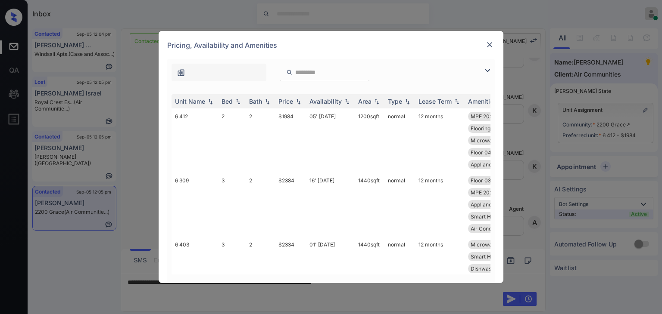
click at [489, 44] on img at bounding box center [489, 44] width 9 height 9
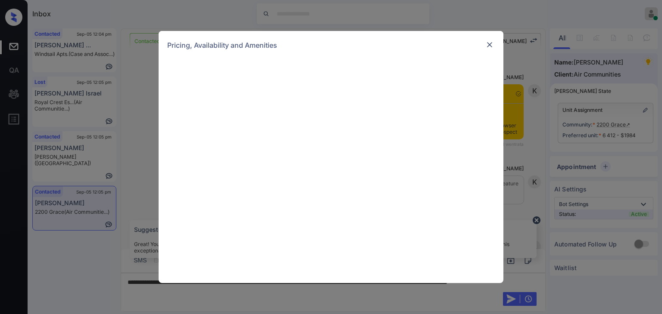
scroll to position [1302, 0]
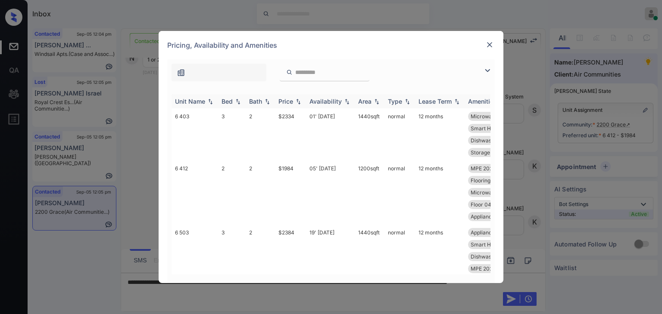
click at [255, 99] on div "Bath" at bounding box center [255, 101] width 13 height 7
click at [254, 99] on div "Bath" at bounding box center [255, 101] width 13 height 7
click at [232, 102] on div "Bed" at bounding box center [226, 101] width 11 height 7
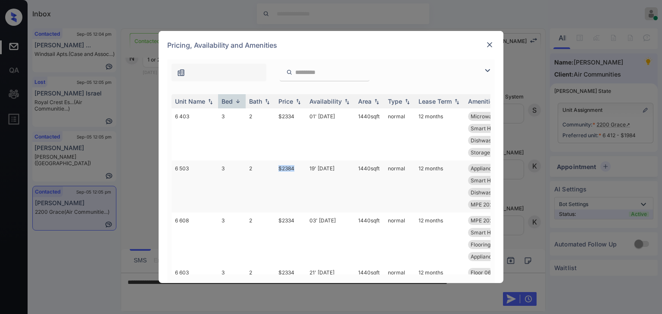
drag, startPoint x: 279, startPoint y: 167, endPoint x: 304, endPoint y: 165, distance: 25.1
click at [304, 165] on td "$2384" at bounding box center [290, 187] width 31 height 52
copy td "$2384"
drag, startPoint x: 277, startPoint y: 114, endPoint x: 299, endPoint y: 113, distance: 22.0
click at [299, 113] on td "$2334" at bounding box center [290, 135] width 31 height 52
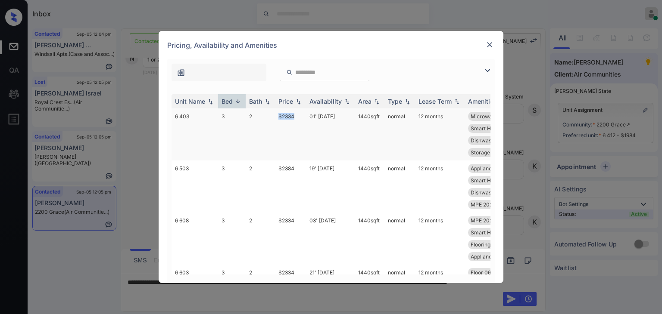
copy td "$2334"
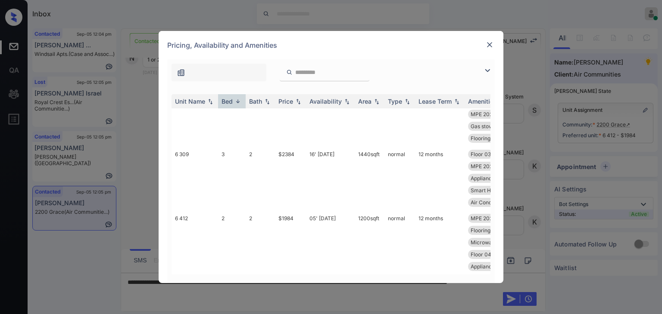
scroll to position [189, 0]
click at [489, 47] on img at bounding box center [489, 44] width 9 height 9
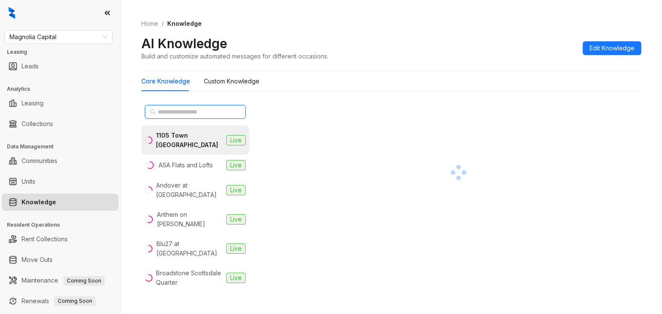
click at [177, 109] on input "text" at bounding box center [196, 111] width 76 height 9
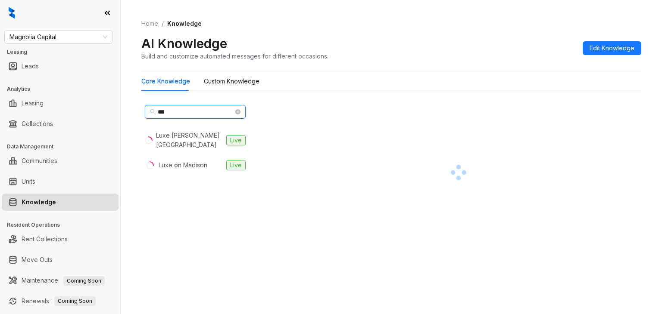
type input "***"
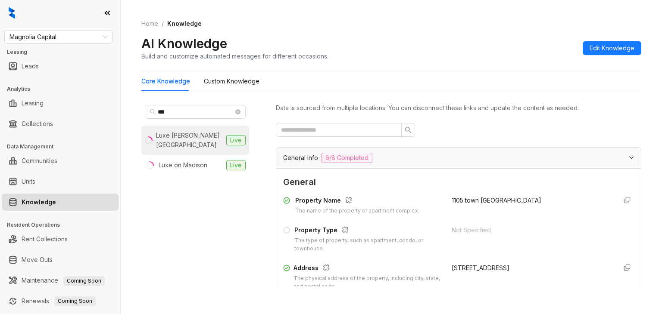
click at [196, 133] on div "Luxe [PERSON_NAME][GEOGRAPHIC_DATA]" at bounding box center [189, 140] width 67 height 19
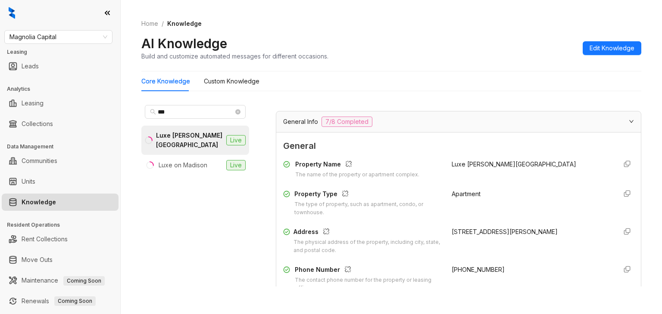
scroll to position [129, 0]
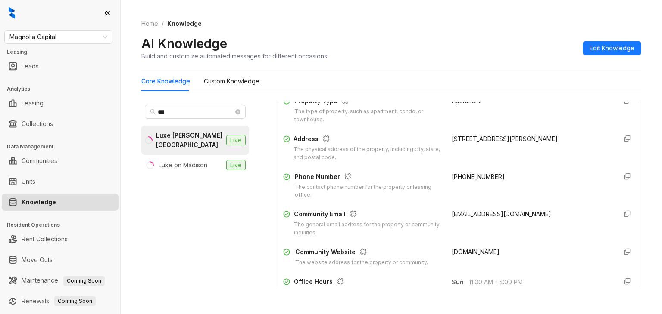
click at [451, 175] on span "[PHONE_NUMBER]" at bounding box center [477, 176] width 53 height 7
copy div "[PHONE_NUMBER]"
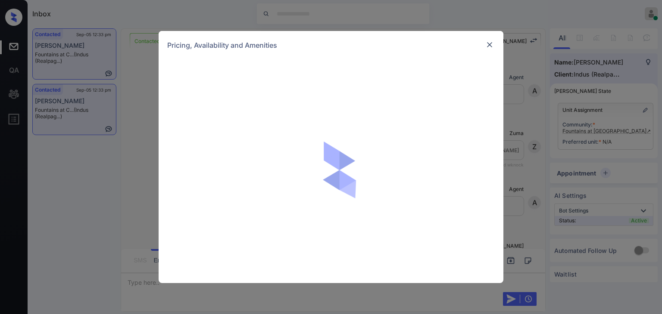
scroll to position [310, 0]
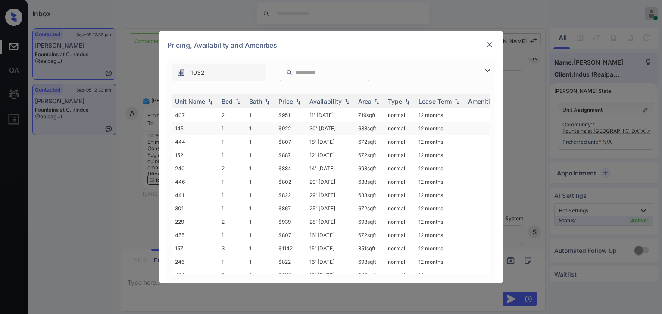
click at [222, 127] on td "1" at bounding box center [232, 128] width 28 height 13
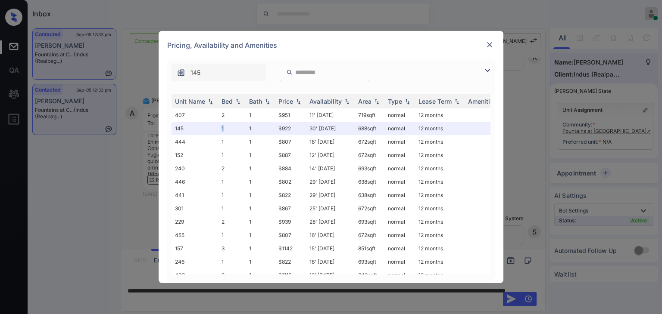
click at [493, 43] on img at bounding box center [489, 44] width 9 height 9
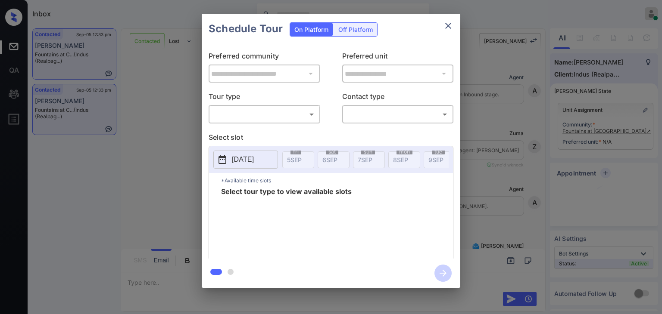
click at [239, 114] on body "Inbox [PERSON_NAME] [PERSON_NAME] Online Set yourself offline Set yourself on b…" at bounding box center [331, 157] width 662 height 314
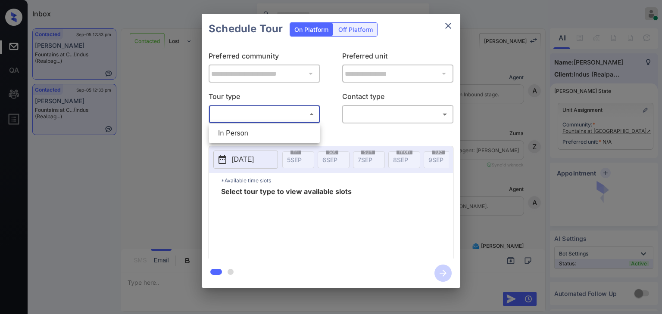
scroll to position [280, 0]
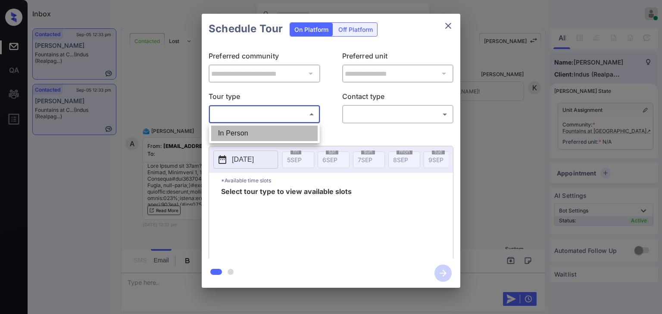
click at [232, 132] on li "In Person" at bounding box center [264, 134] width 106 height 16
type input "********"
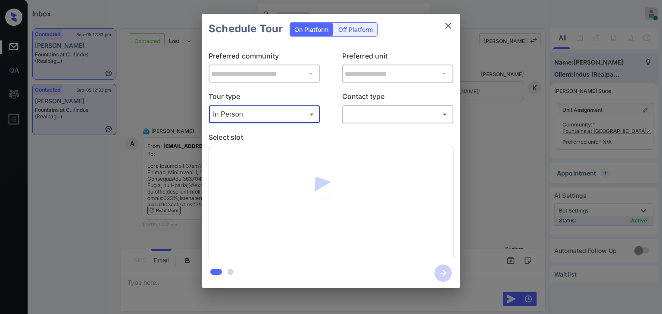
click at [368, 112] on body "Inbox [PERSON_NAME] [PERSON_NAME] Online Set yourself offline Set yourself on b…" at bounding box center [331, 157] width 662 height 314
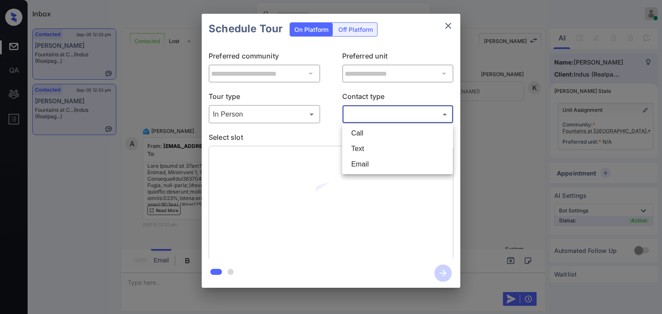
click at [359, 145] on li "Text" at bounding box center [397, 149] width 106 height 16
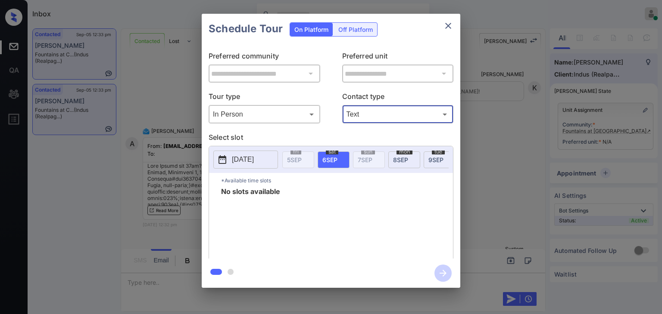
type input "****"
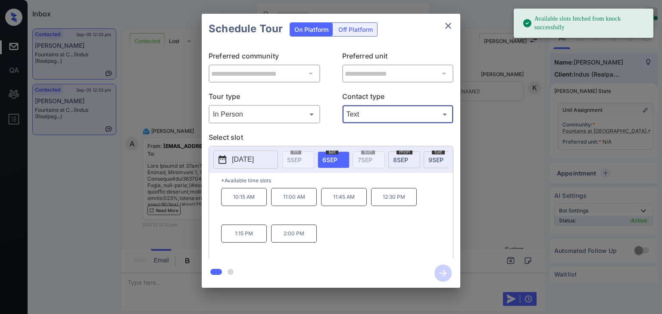
click at [448, 17] on button "close" at bounding box center [447, 25] width 17 height 17
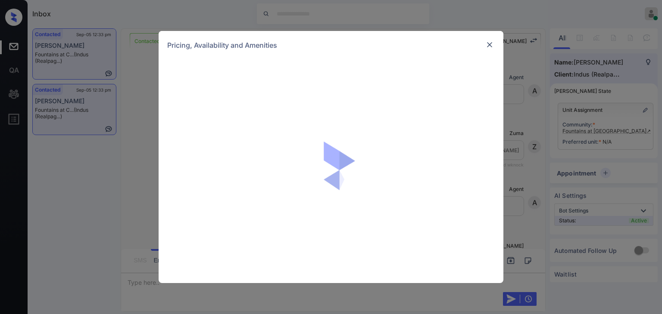
scroll to position [667, 0]
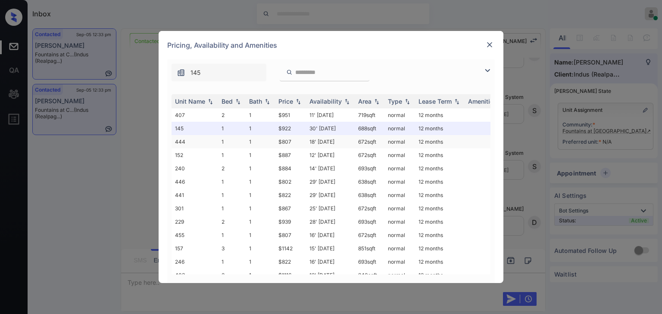
click at [221, 142] on td "1" at bounding box center [232, 141] width 28 height 13
click at [223, 170] on td "2" at bounding box center [232, 168] width 28 height 13
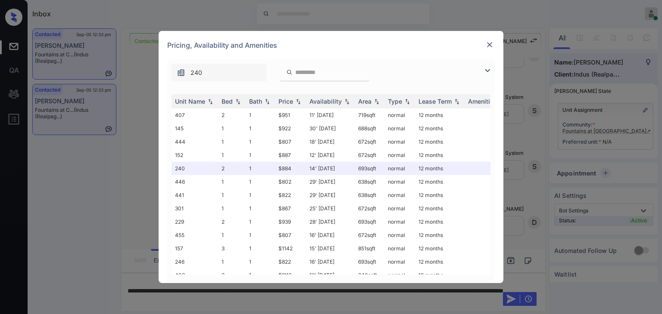
click at [488, 50] on div at bounding box center [489, 45] width 10 height 11
click at [488, 47] on img at bounding box center [489, 44] width 9 height 9
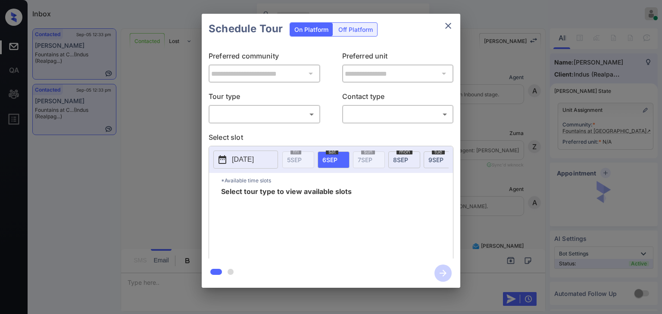
scroll to position [667, 0]
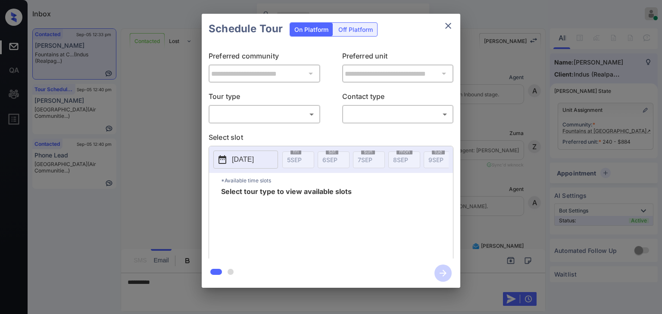
scroll to position [206, 0]
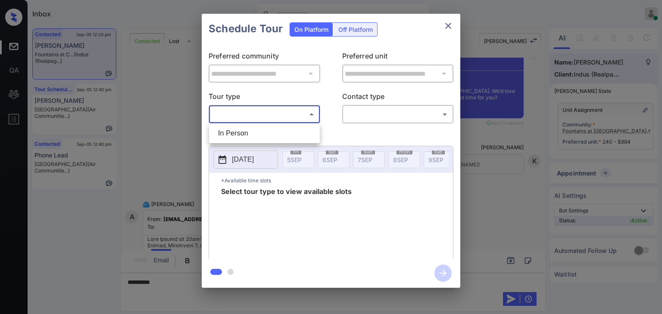
click at [262, 116] on body "Inbox [PERSON_NAME] [PERSON_NAME] Online Set yourself offline Set yourself on b…" at bounding box center [331, 157] width 662 height 314
click at [241, 133] on li "In Person" at bounding box center [264, 134] width 106 height 16
type input "********"
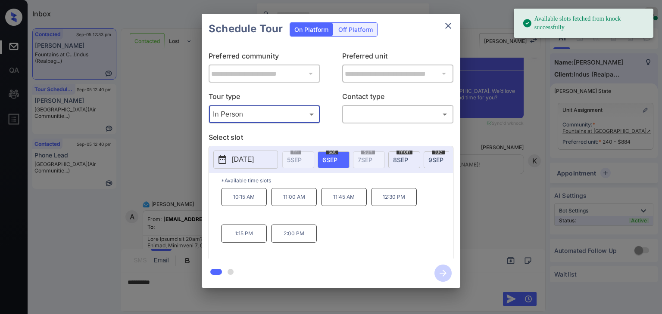
click at [381, 115] on body "Available slots fetched from knock successfully Inbox Danielle Dela Cruz Online…" at bounding box center [331, 157] width 662 height 314
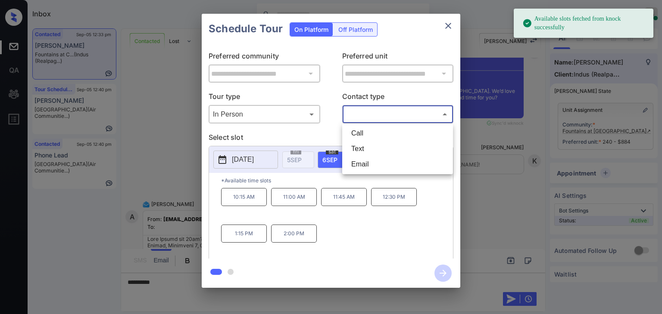
click at [364, 148] on li "Text" at bounding box center [397, 149] width 106 height 16
type input "****"
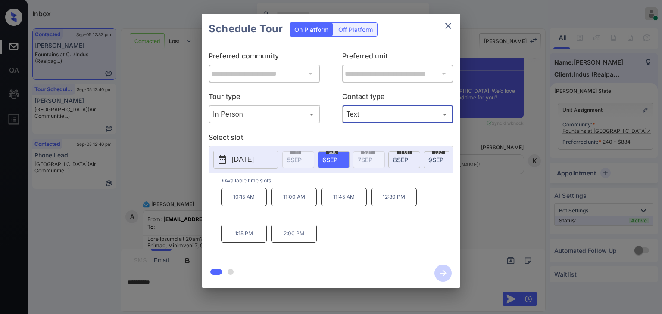
click at [403, 160] on span "8 SEP" at bounding box center [400, 159] width 15 height 7
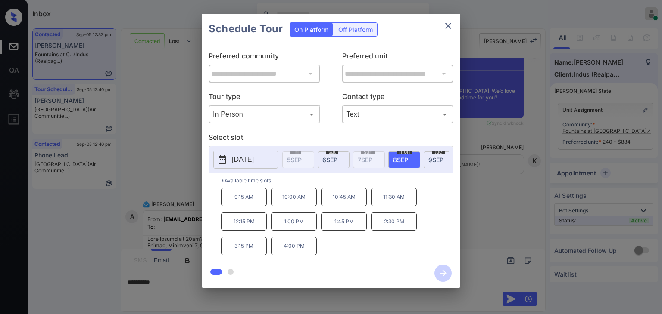
click at [165, 280] on div "**********" at bounding box center [331, 151] width 662 height 302
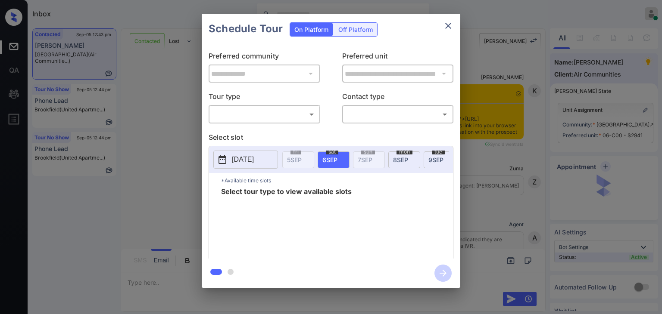
scroll to position [1340, 0]
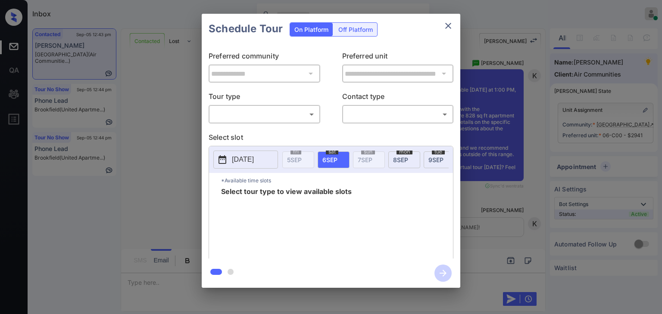
click at [266, 111] on body "Inbox [PERSON_NAME] [PERSON_NAME] Online Set yourself offline Set yourself on b…" at bounding box center [331, 157] width 662 height 314
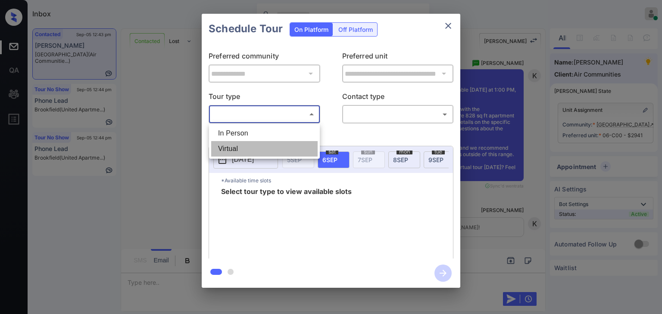
click at [234, 147] on li "Virtual" at bounding box center [264, 149] width 106 height 16
type input "*******"
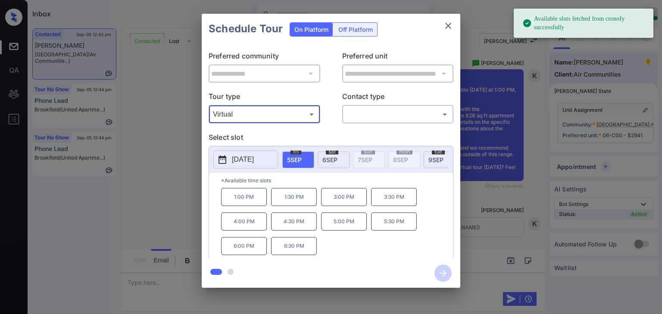
click at [241, 205] on p "1:00 PM" at bounding box center [244, 197] width 46 height 18
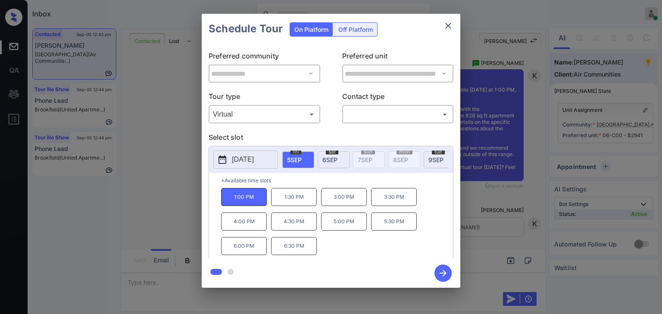
click at [388, 104] on p "Contact type" at bounding box center [398, 98] width 112 height 14
click at [379, 114] on body "Available slots fetched from cronofy successfully Inbox [PERSON_NAME] [PERSON_N…" at bounding box center [331, 157] width 662 height 314
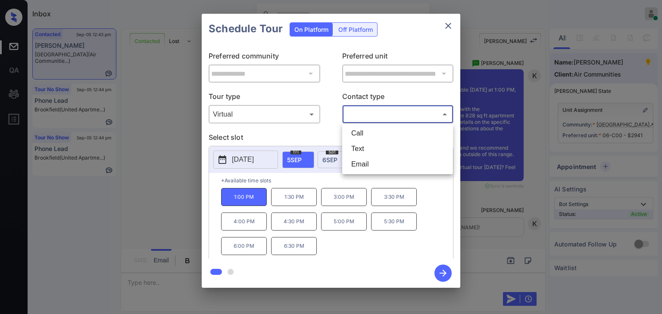
click at [362, 150] on li "Text" at bounding box center [397, 149] width 106 height 16
type input "****"
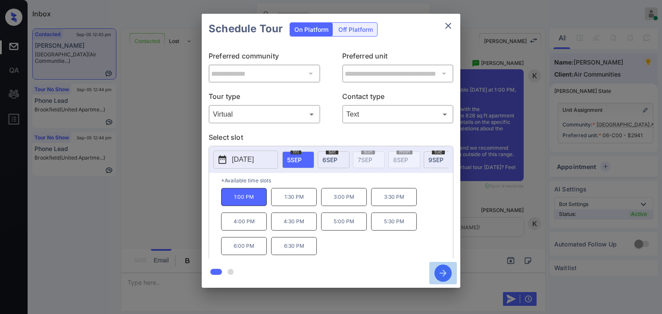
click at [443, 276] on icon "button" at bounding box center [442, 273] width 17 height 17
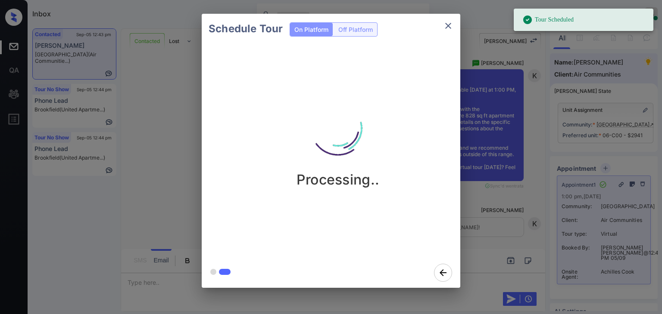
click at [450, 28] on icon "close" at bounding box center [448, 26] width 6 height 6
